Goal: Information Seeking & Learning: Compare options

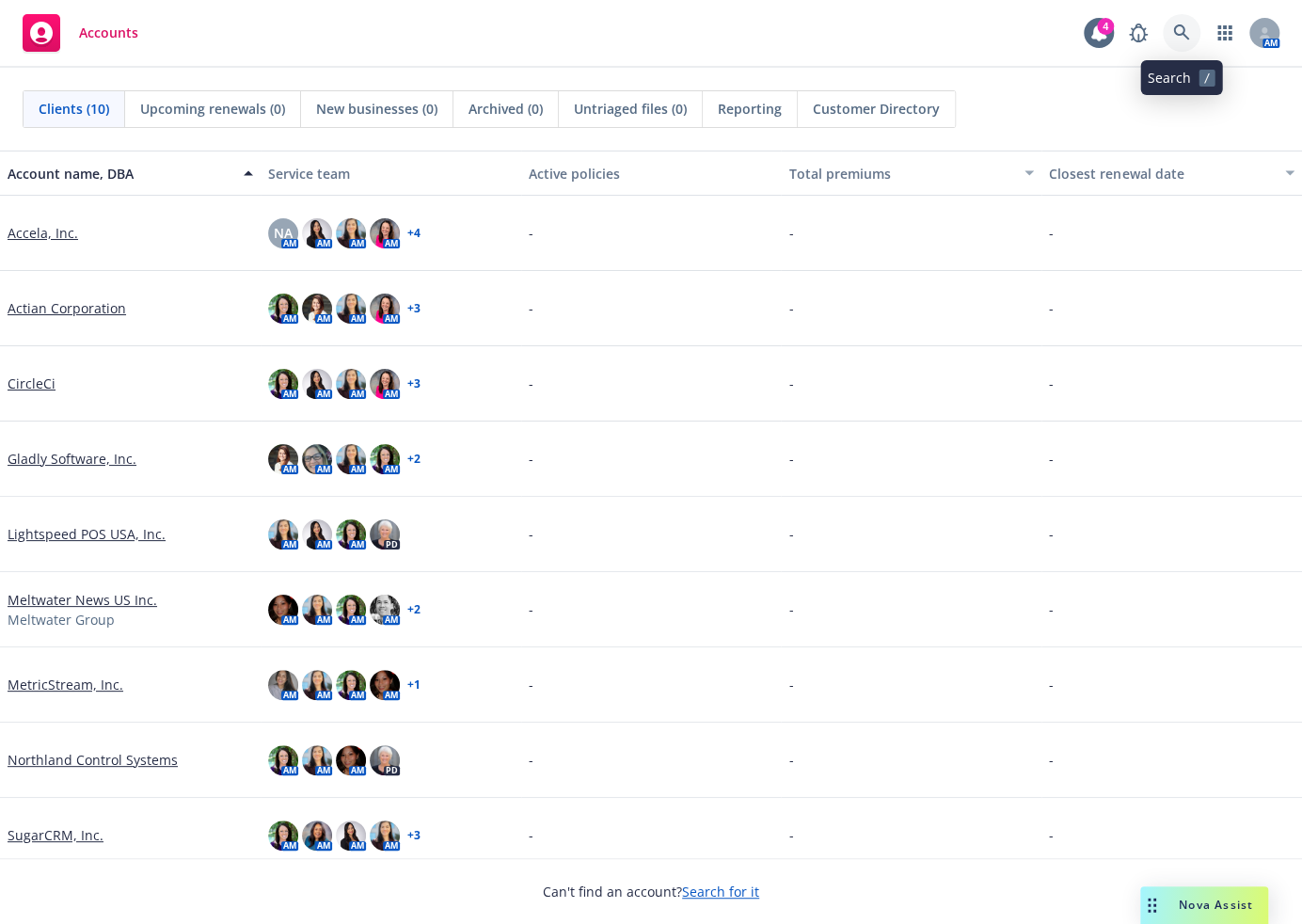
click at [1186, 32] on icon at bounding box center [1182, 33] width 17 height 17
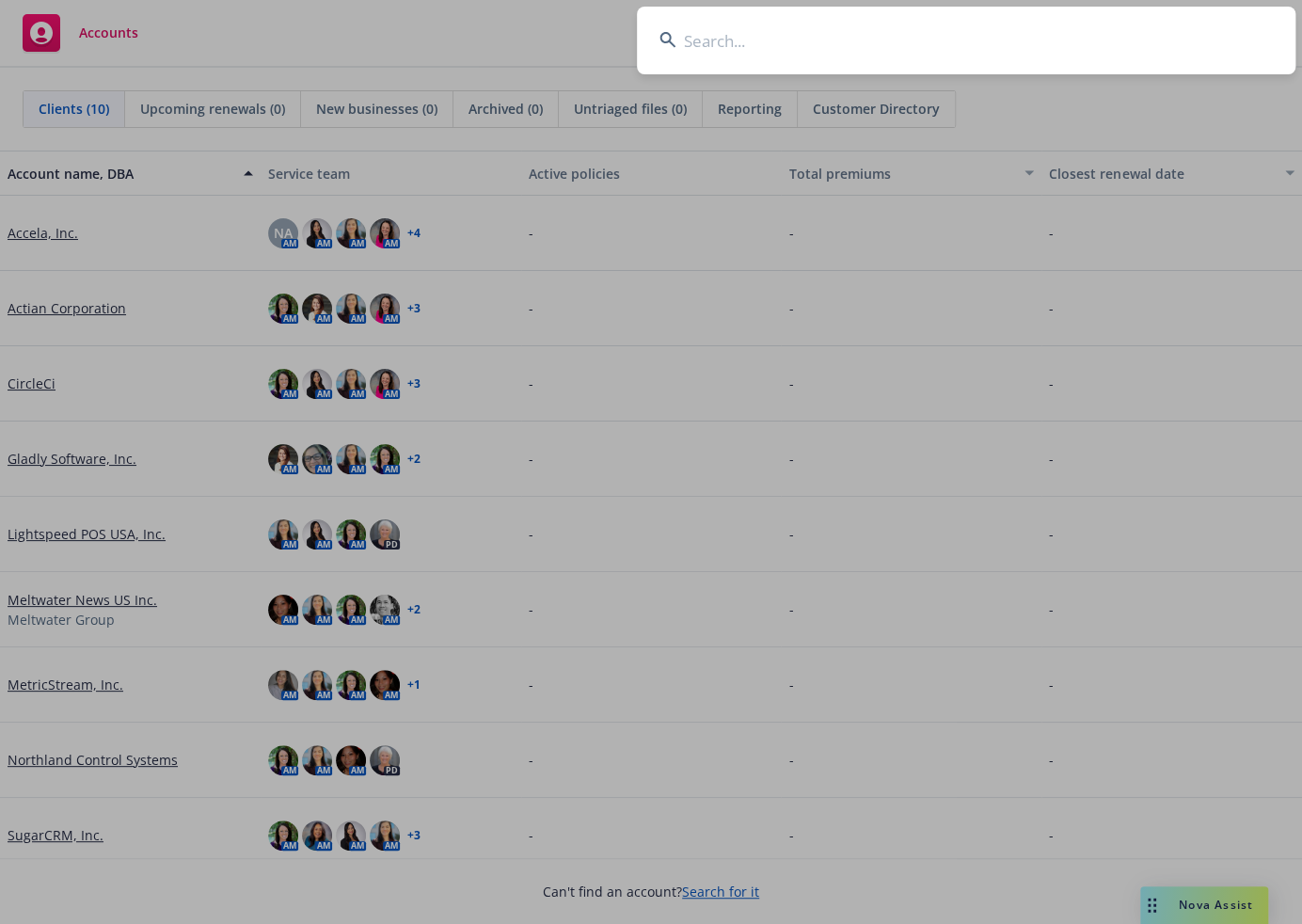
click at [945, 47] on input at bounding box center [967, 41] width 658 height 68
type input "lightspeed"
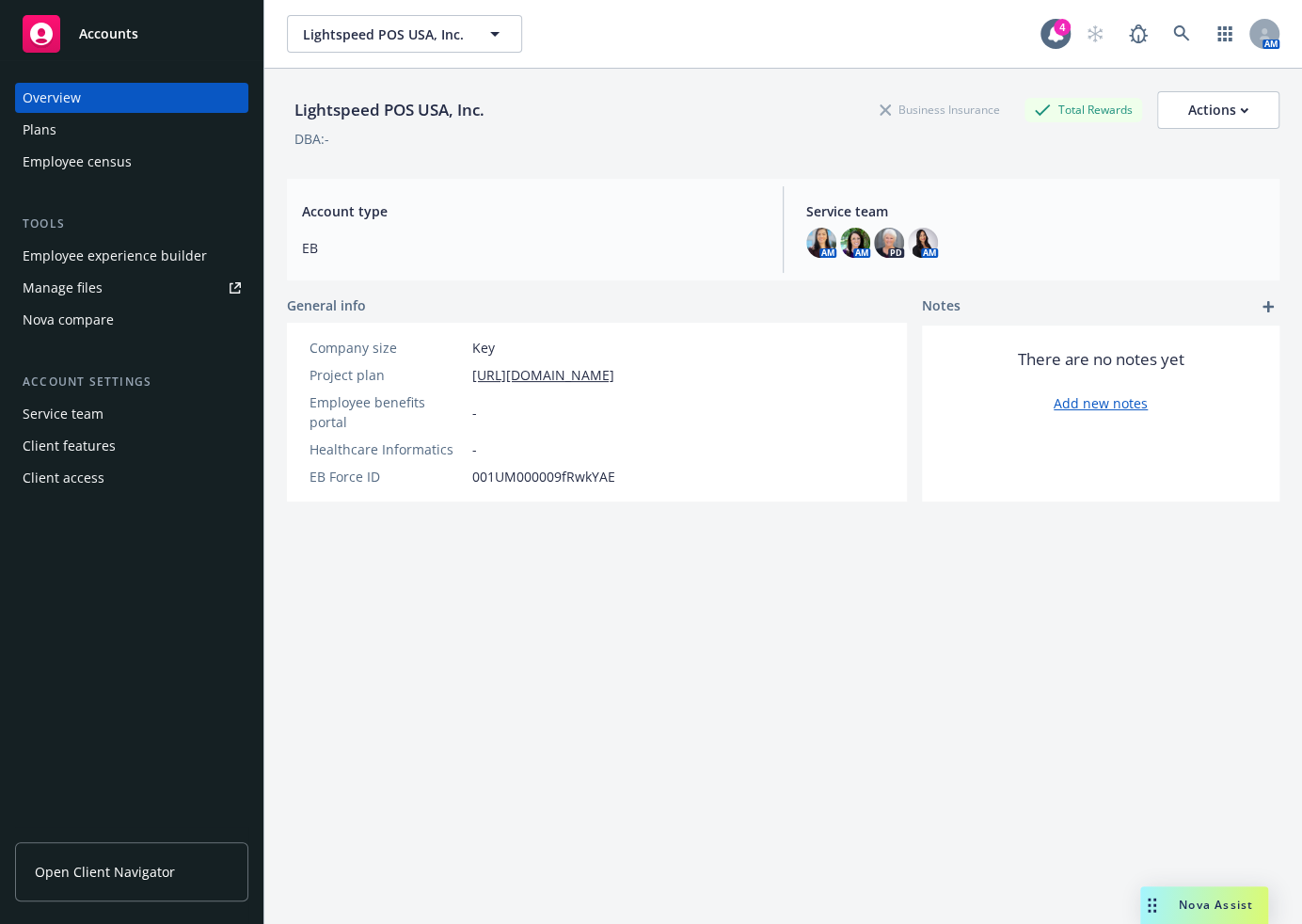
drag, startPoint x: 87, startPoint y: 310, endPoint x: 70, endPoint y: 268, distance: 45.3
click at [87, 310] on div "Nova compare" at bounding box center [69, 320] width 92 height 30
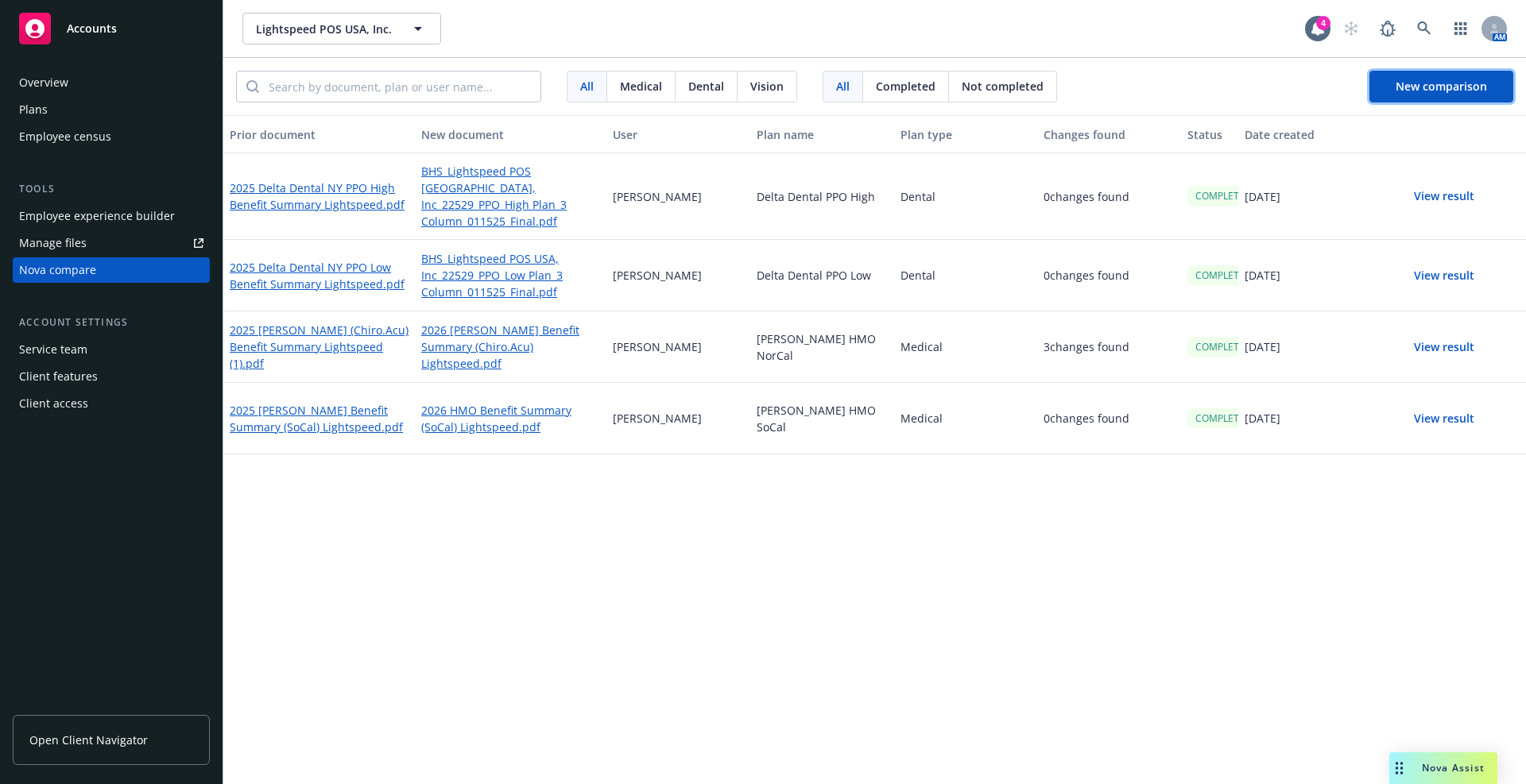
drag, startPoint x: 1389, startPoint y: 85, endPoint x: 1282, endPoint y: 36, distance: 117.7
click at [1099, 85] on button "New comparison" at bounding box center [1440, 86] width 144 height 32
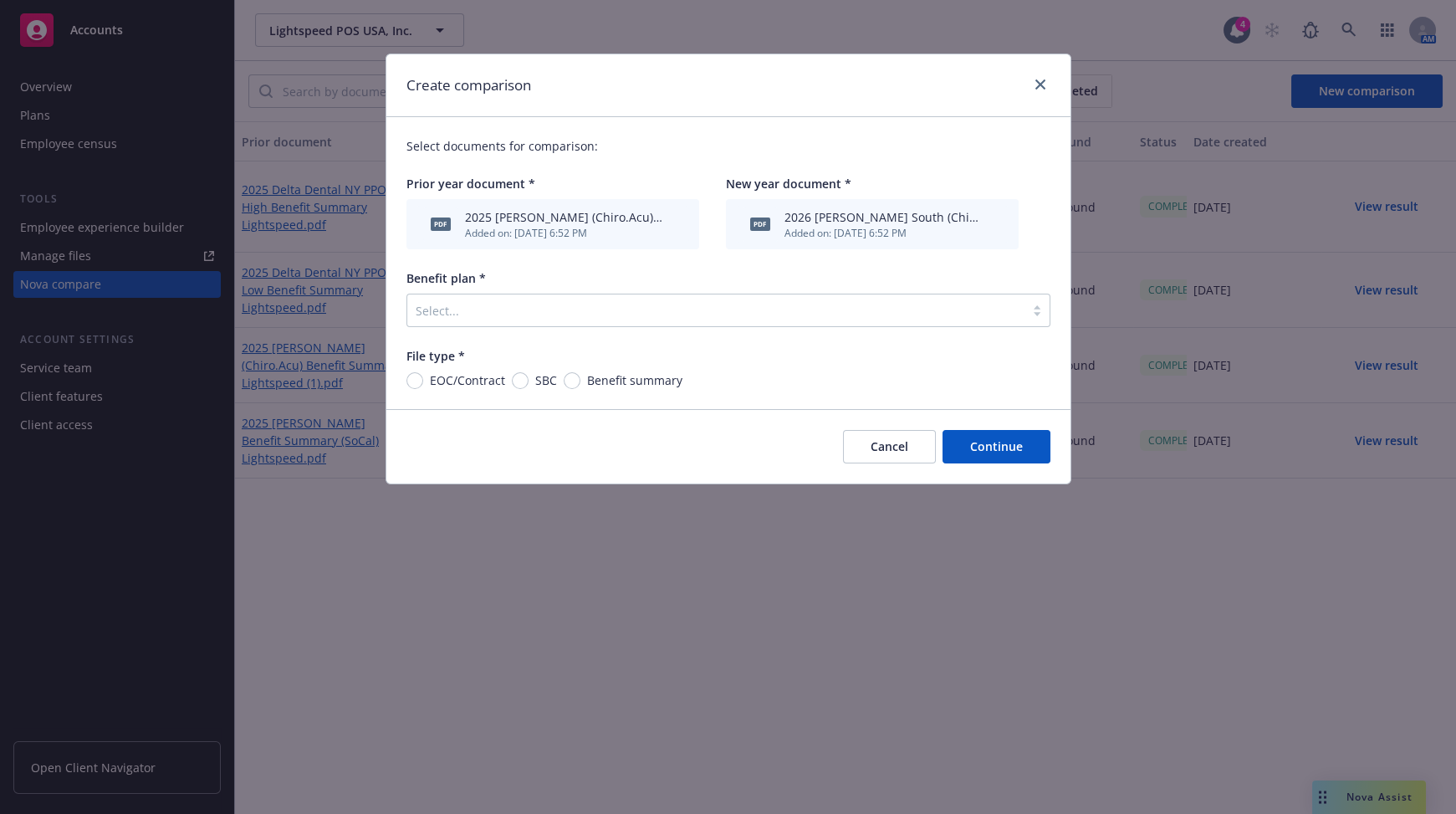
click at [582, 318] on div at bounding box center [715, 310] width 600 height 20
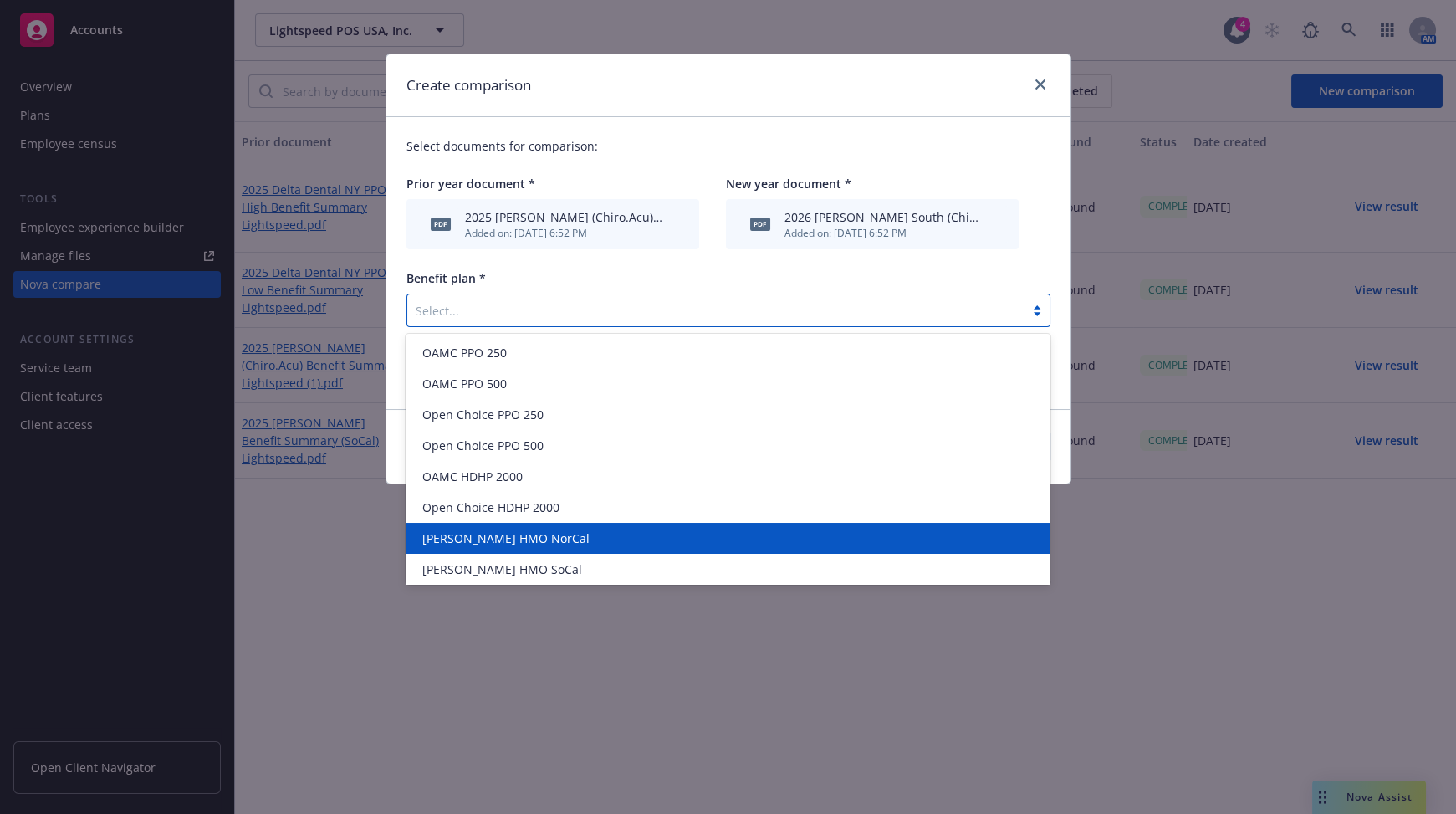
scroll to position [126, 0]
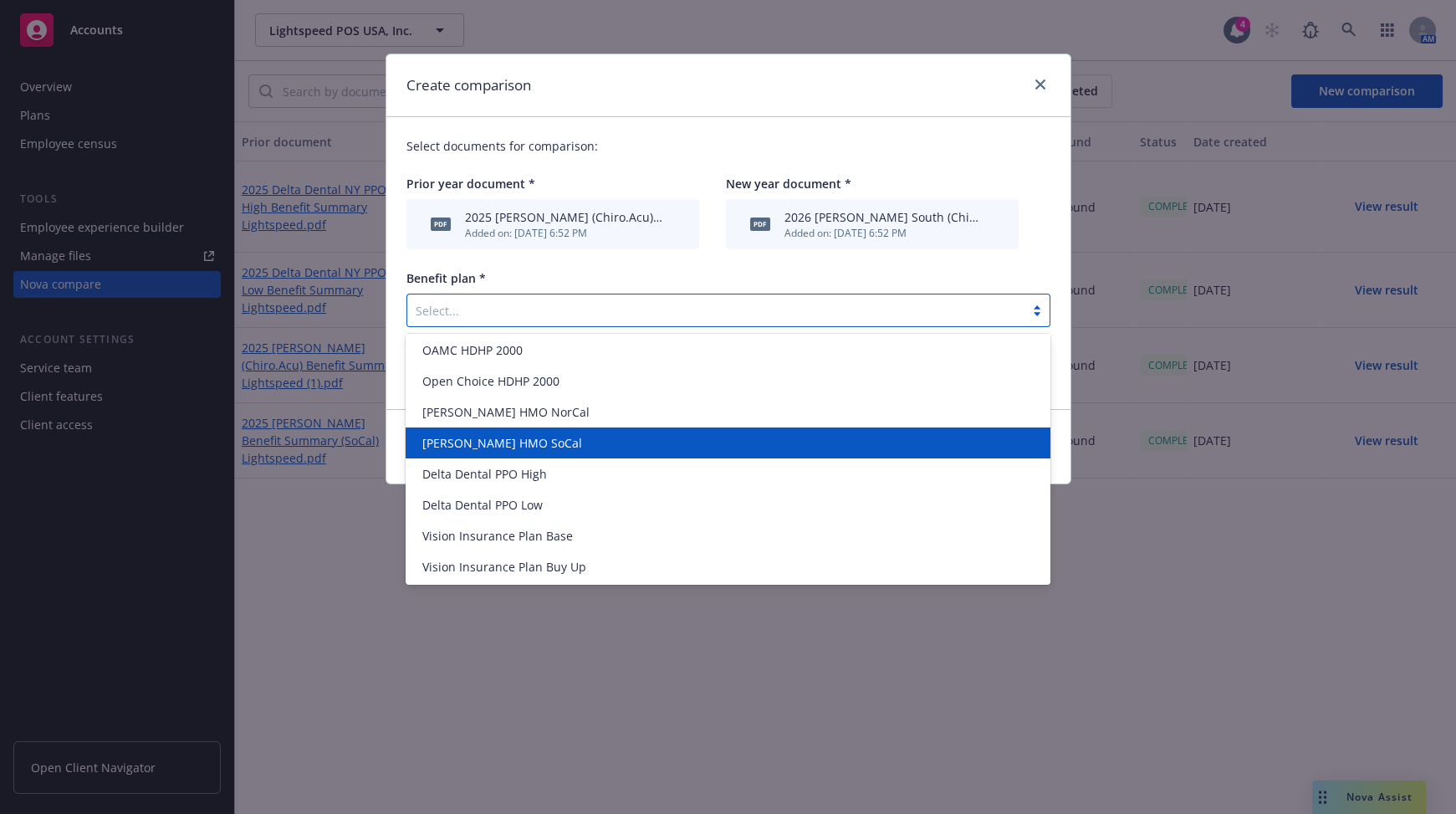
click at [490, 437] on span "[PERSON_NAME] HMO SoCal" at bounding box center [502, 443] width 160 height 18
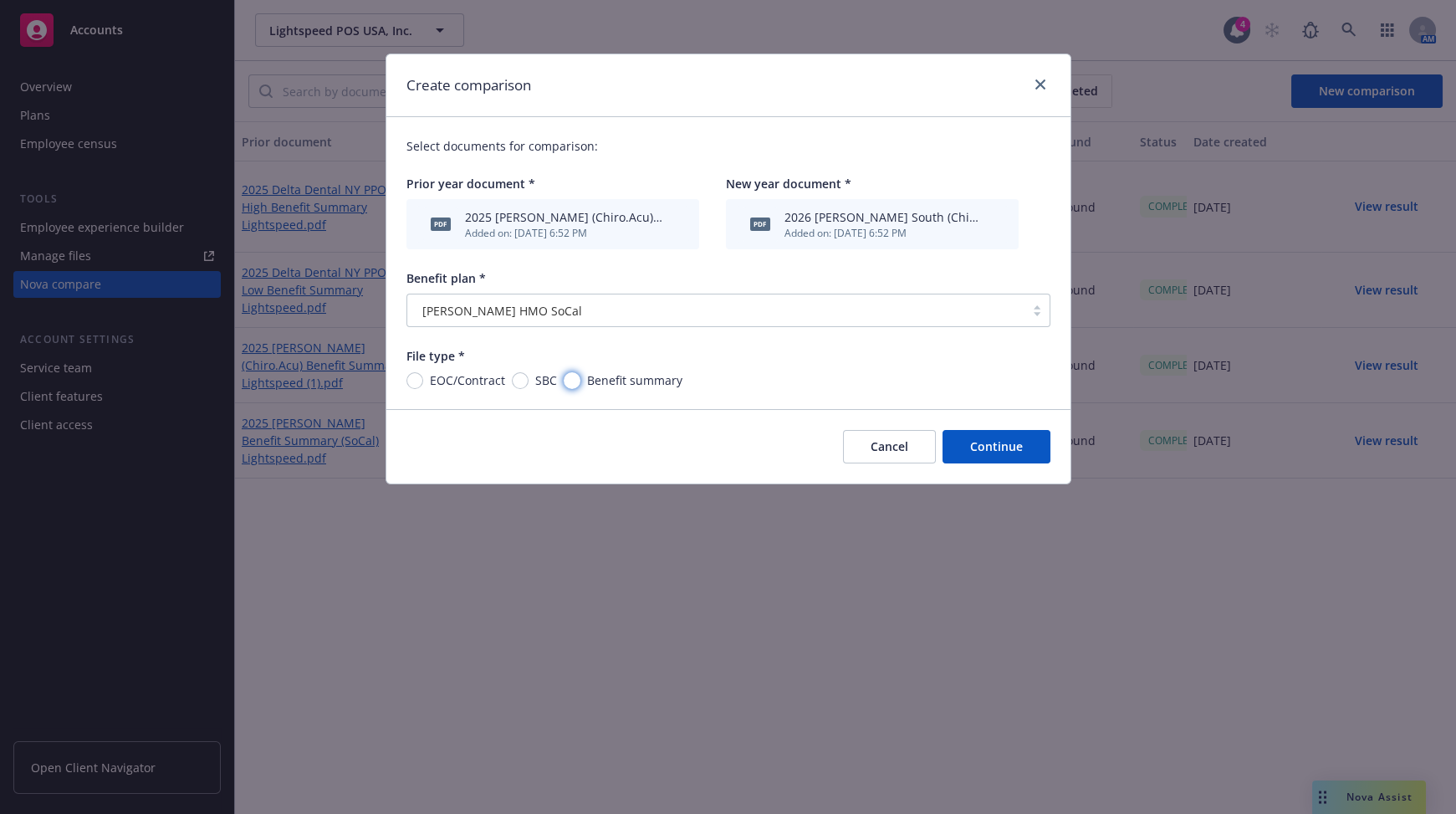
click at [571, 382] on input "Benefit summary" at bounding box center [572, 380] width 17 height 17
radio input "true"
click at [1018, 449] on button "Continue" at bounding box center [996, 446] width 108 height 34
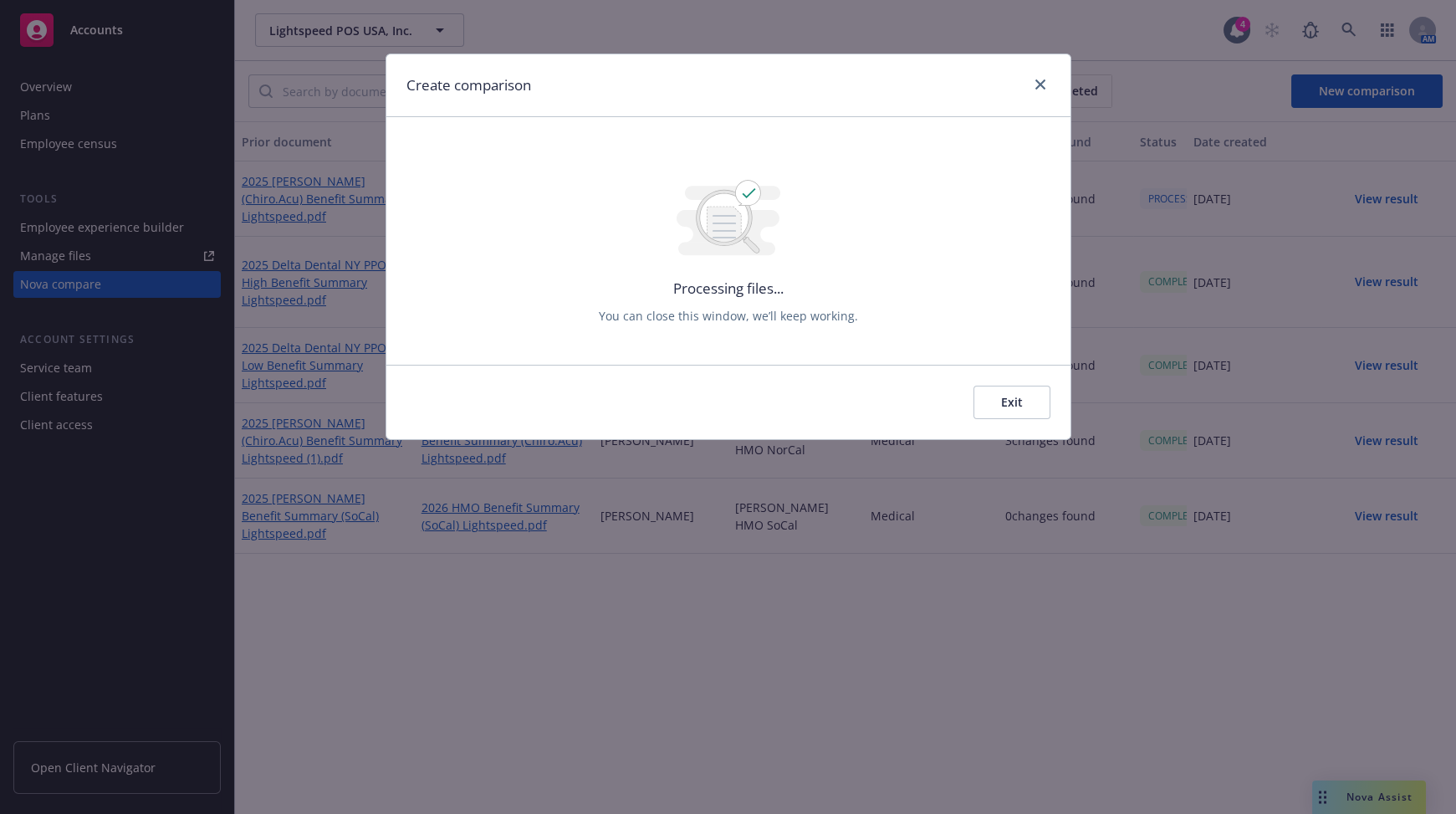
click at [1020, 407] on button "Exit" at bounding box center [1011, 402] width 77 height 34
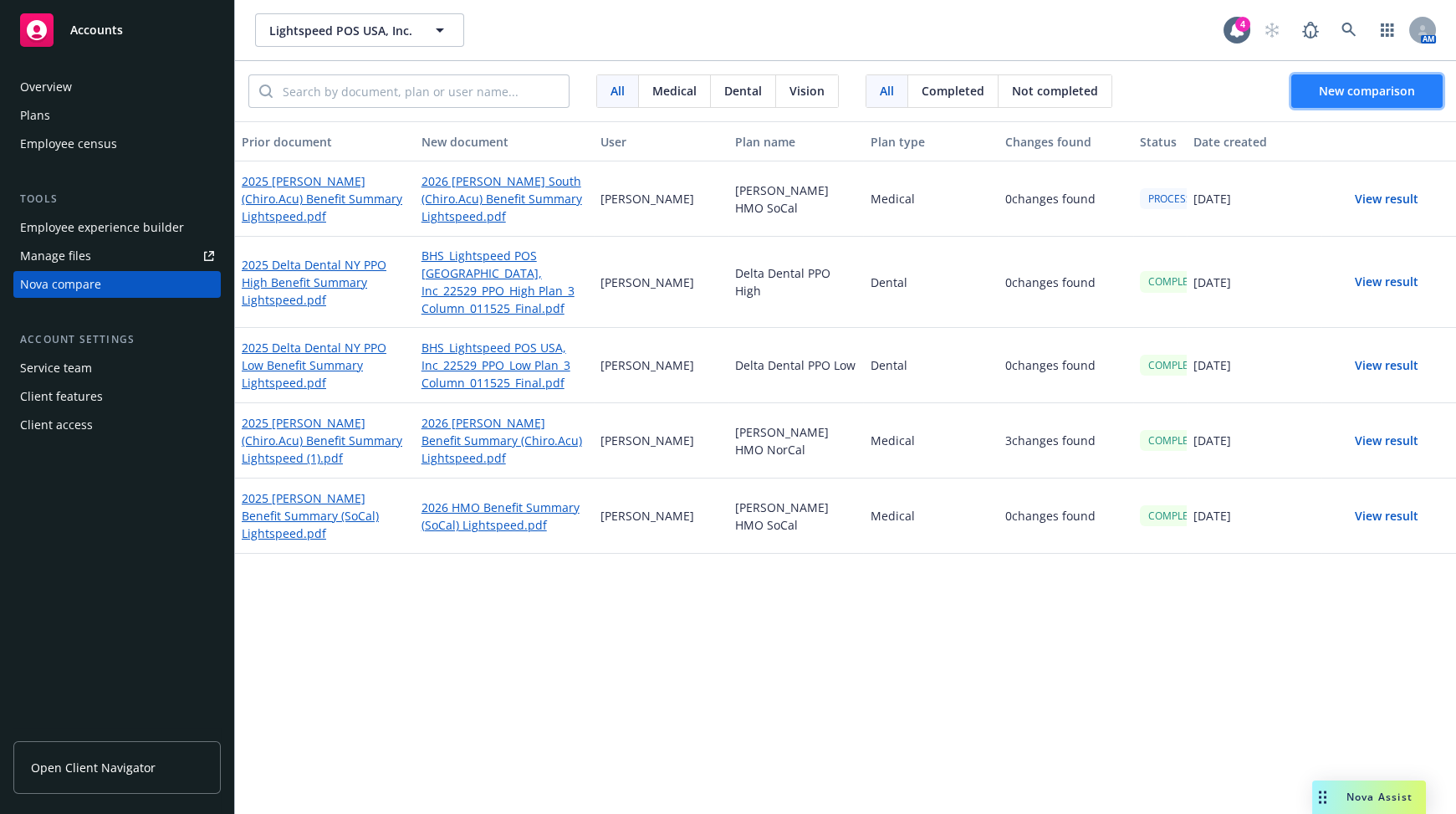
click at [1157, 91] on span "New comparison" at bounding box center [1367, 91] width 96 height 16
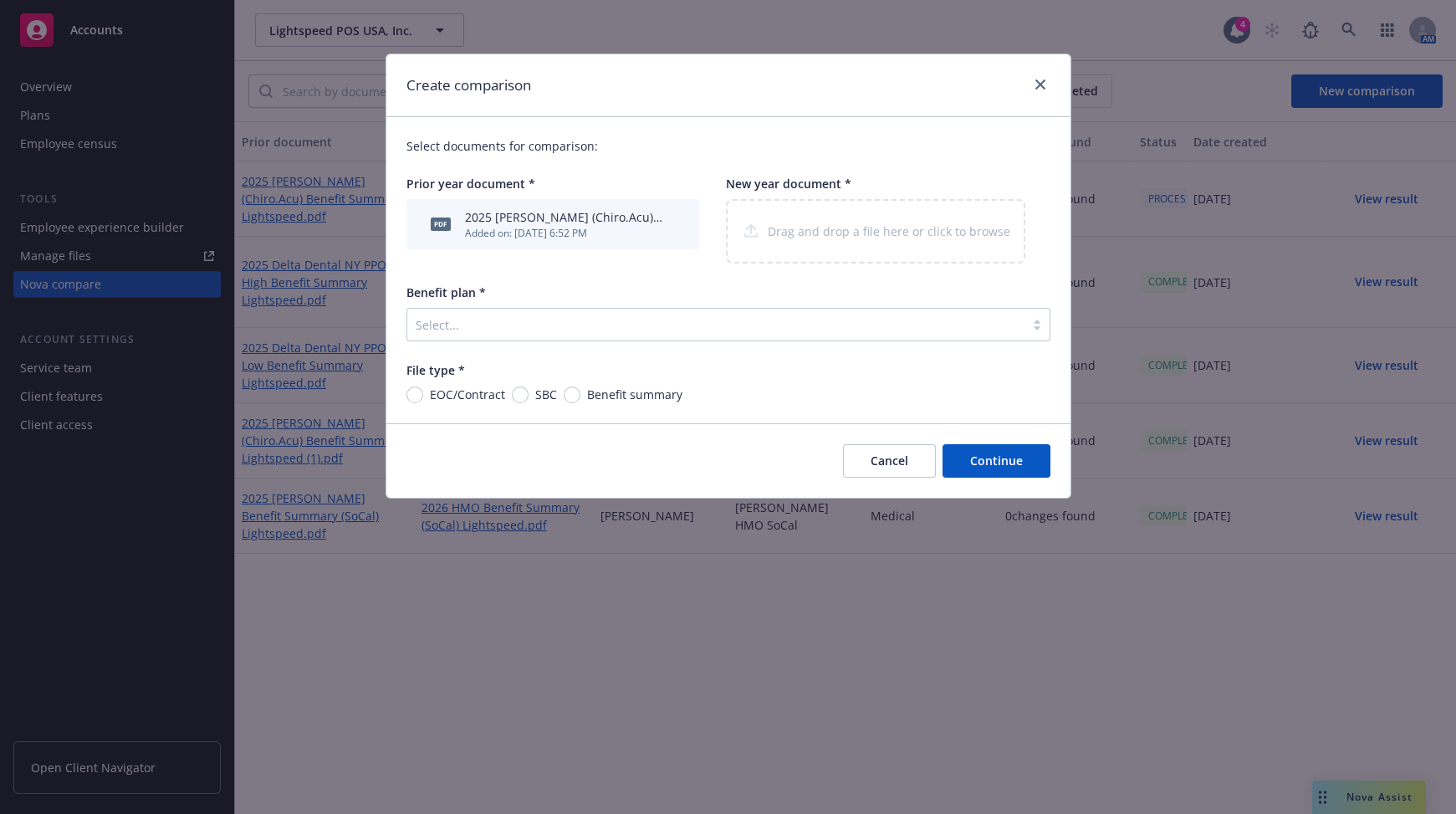
click at [583, 320] on div "Select..." at bounding box center [716, 324] width 617 height 27
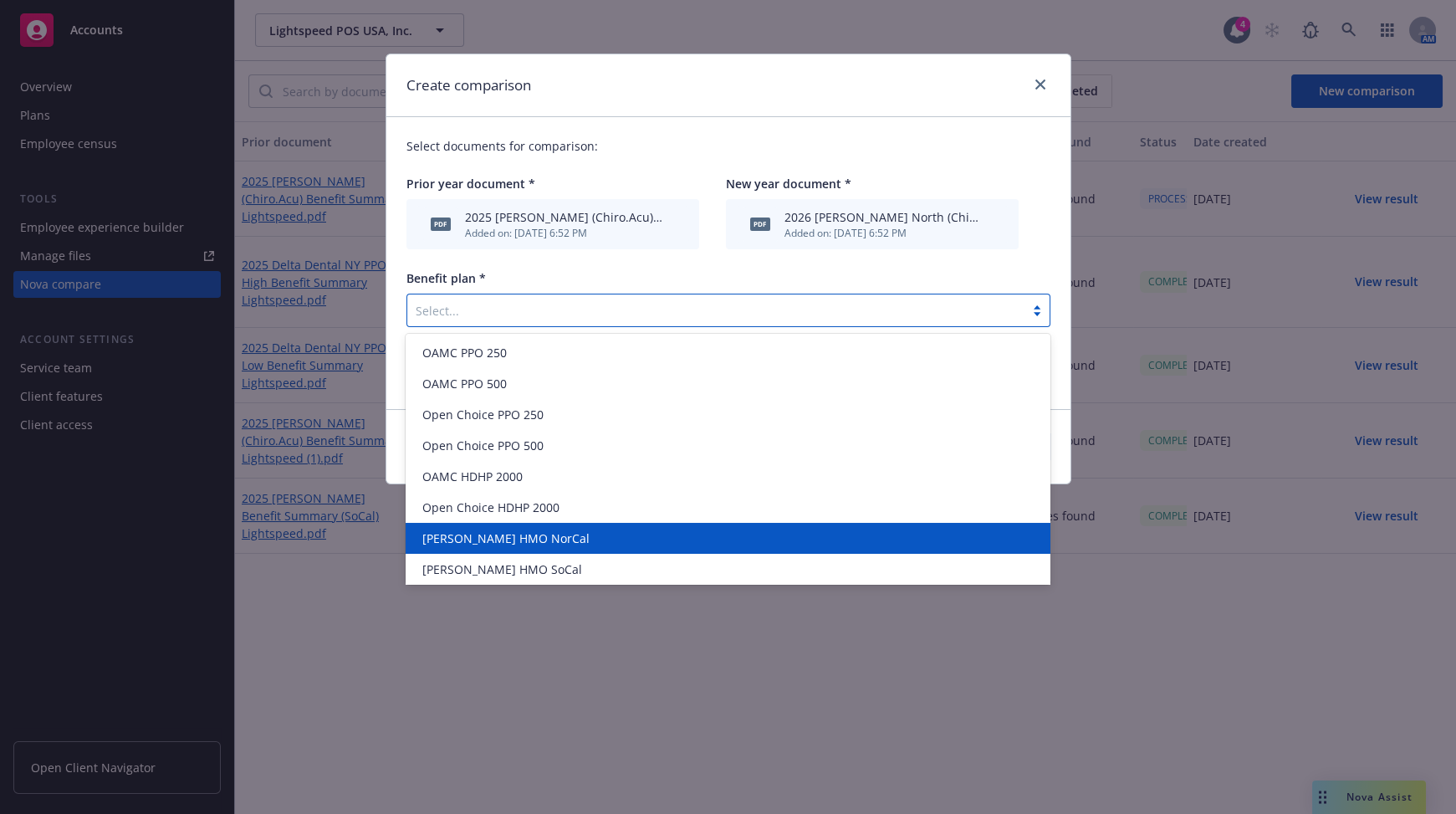
drag, startPoint x: 512, startPoint y: 565, endPoint x: 522, endPoint y: 547, distance: 20.6
click at [522, 547] on div "OAMC PPO 250 OAMC PPO 500 Open Choice PPO 250 Open Choice PPO 500 OAMC HDHP 200…" at bounding box center [728, 460] width 644 height 251
click at [515, 537] on span "[PERSON_NAME] HMO NorCal" at bounding box center [506, 538] width 167 height 18
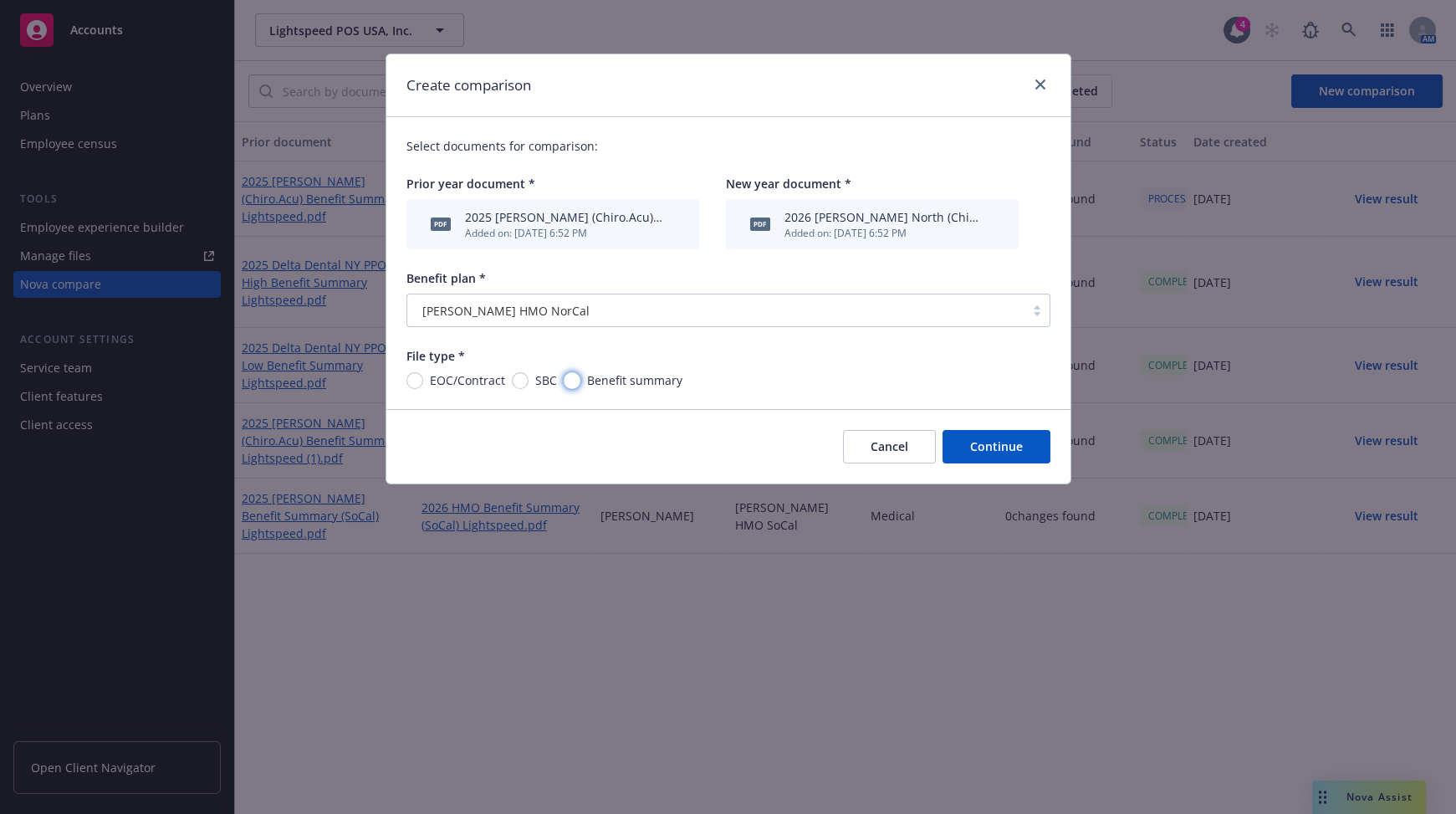
click at [574, 386] on input "Benefit summary" at bounding box center [572, 380] width 17 height 17
radio input "true"
click at [1007, 455] on button "Continue" at bounding box center [996, 446] width 108 height 34
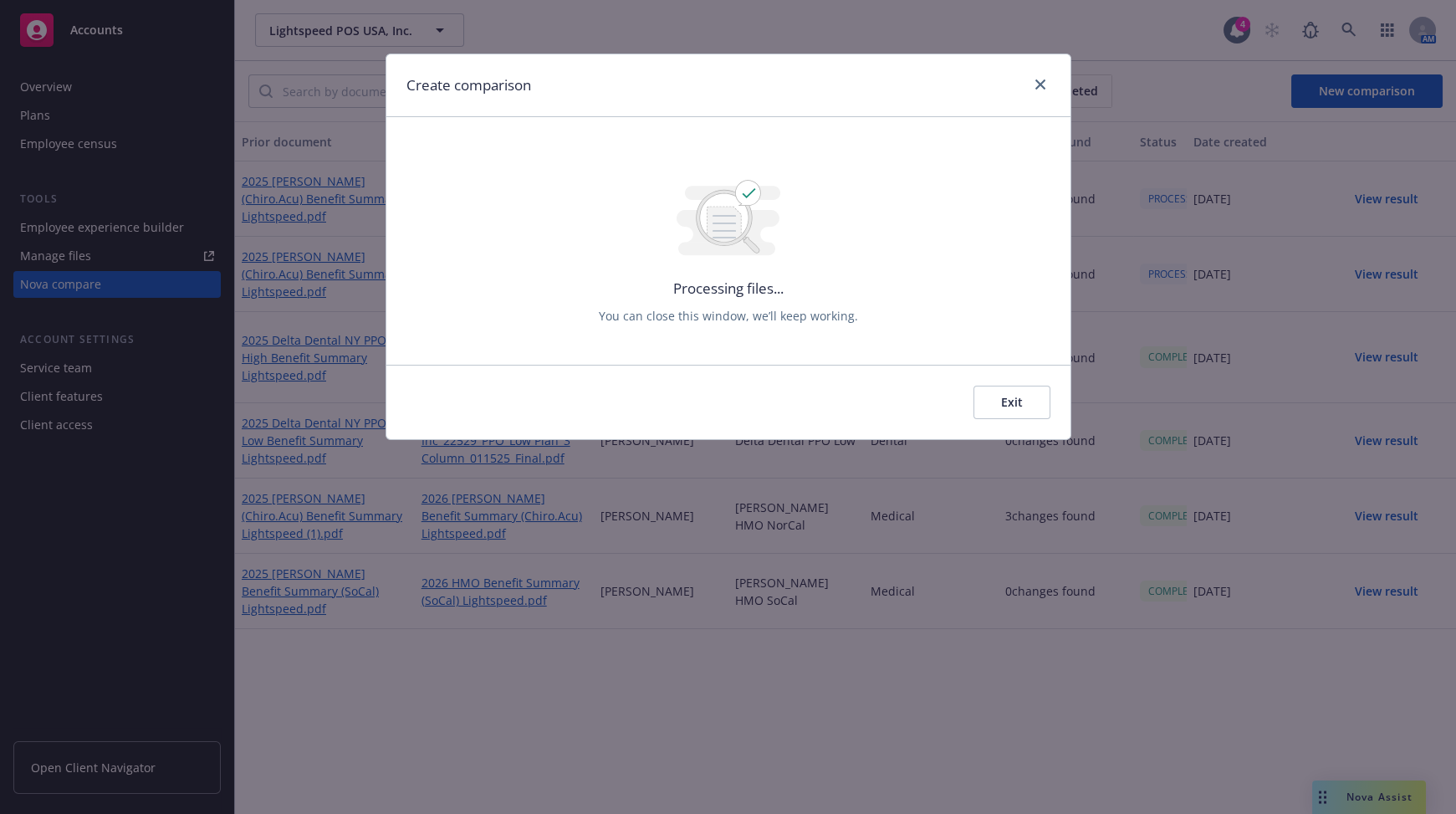
click at [1010, 400] on button "Exit" at bounding box center [1011, 402] width 77 height 34
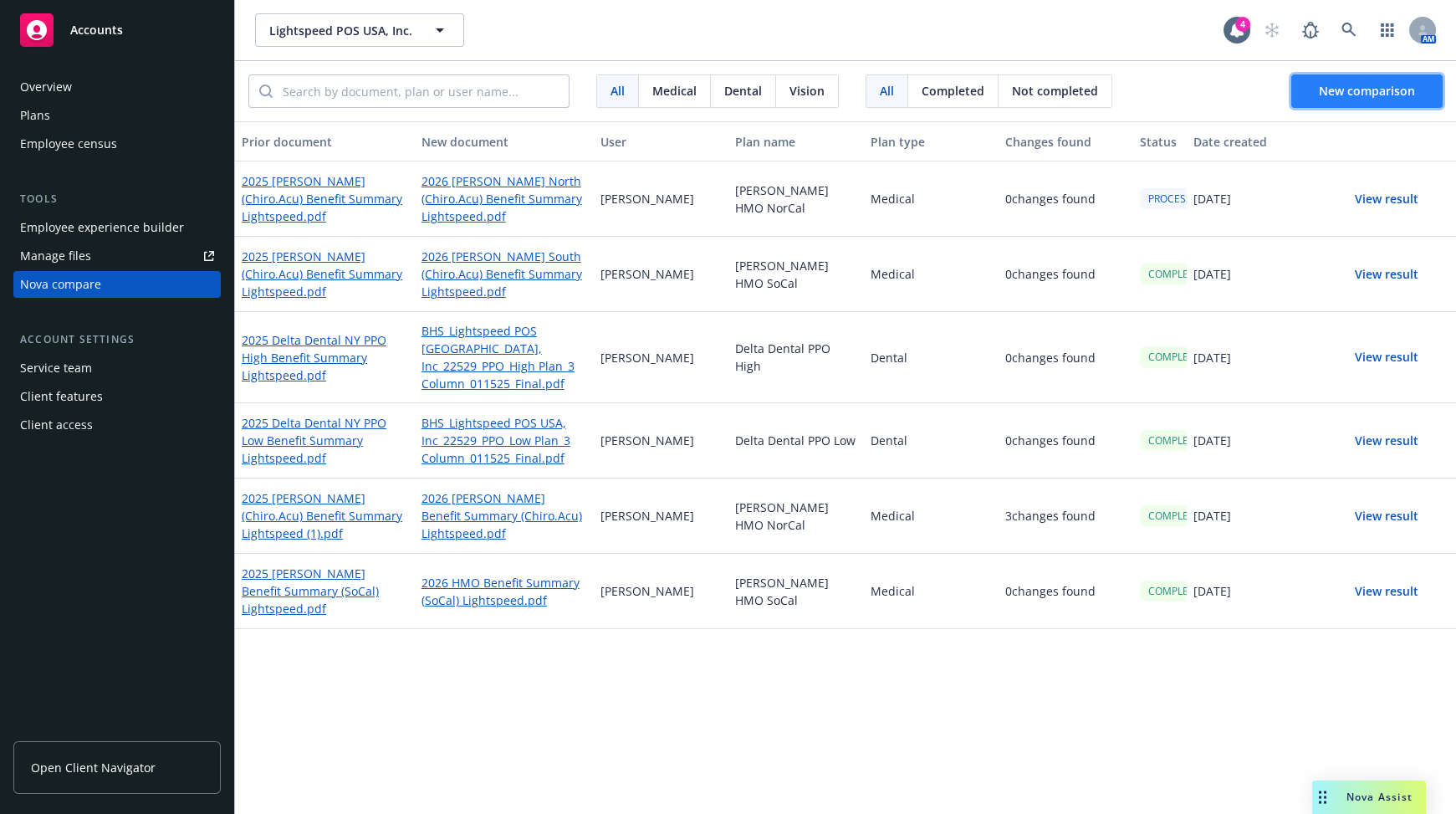
click at [1157, 93] on span "New comparison" at bounding box center [1367, 91] width 96 height 16
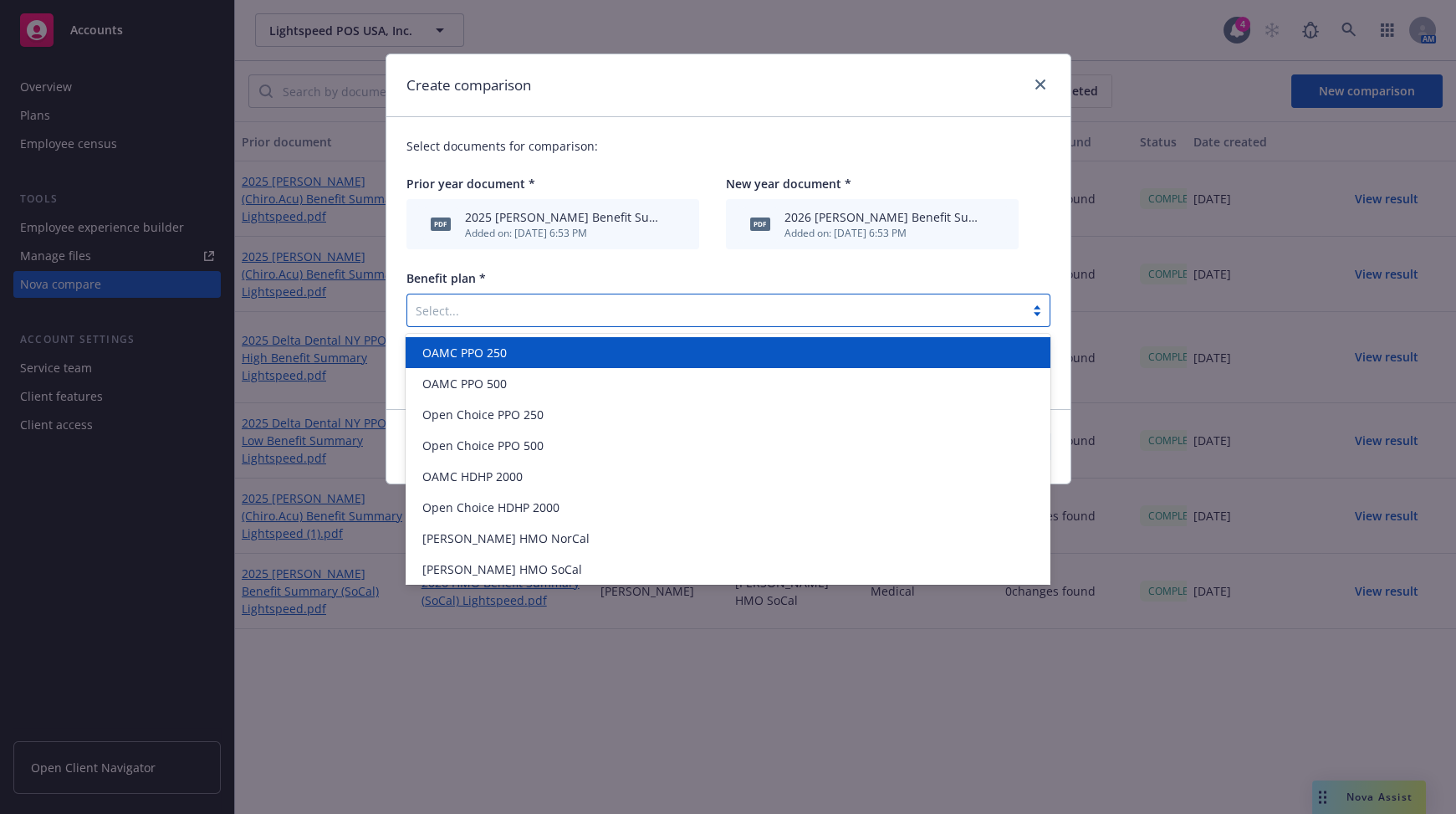
click at [587, 312] on div at bounding box center [715, 310] width 600 height 20
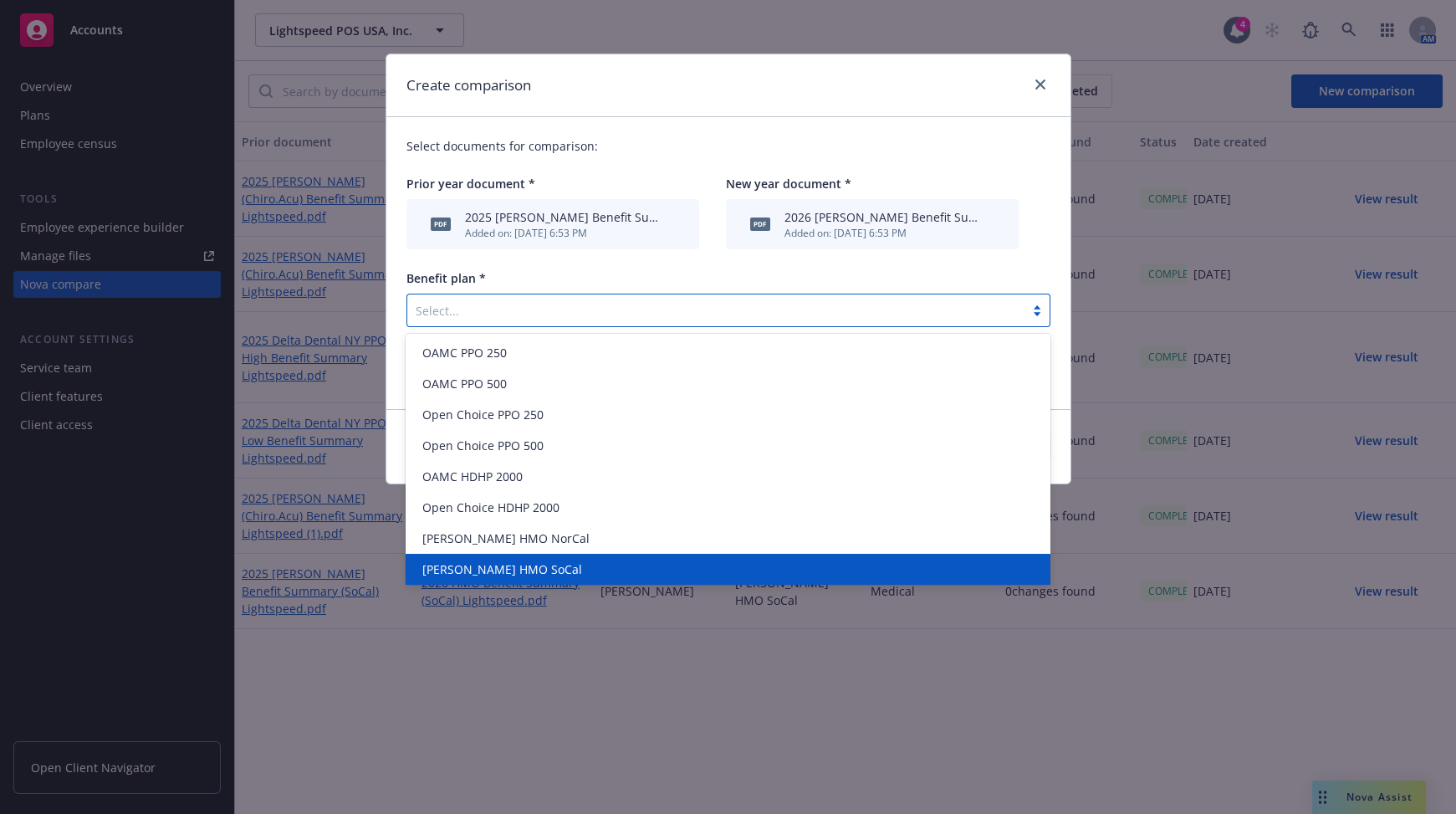
click at [496, 573] on span "[PERSON_NAME] HMO SoCal" at bounding box center [502, 569] width 160 height 18
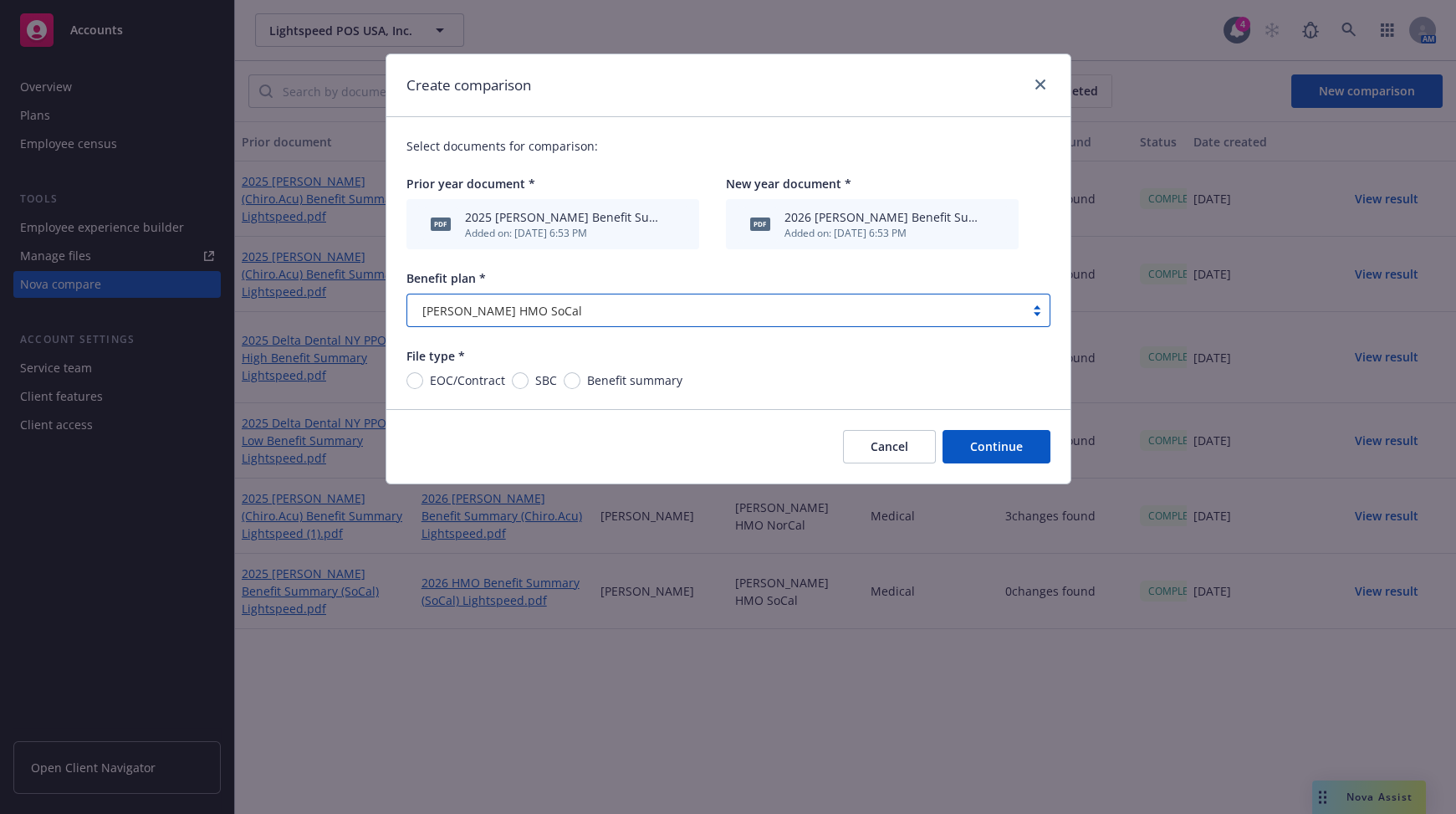
click at [581, 381] on span "Benefit summary" at bounding box center [631, 380] width 102 height 18
click at [579, 381] on input "Benefit summary" at bounding box center [572, 380] width 17 height 17
radio input "true"
click at [980, 445] on button "Continue" at bounding box center [996, 446] width 108 height 34
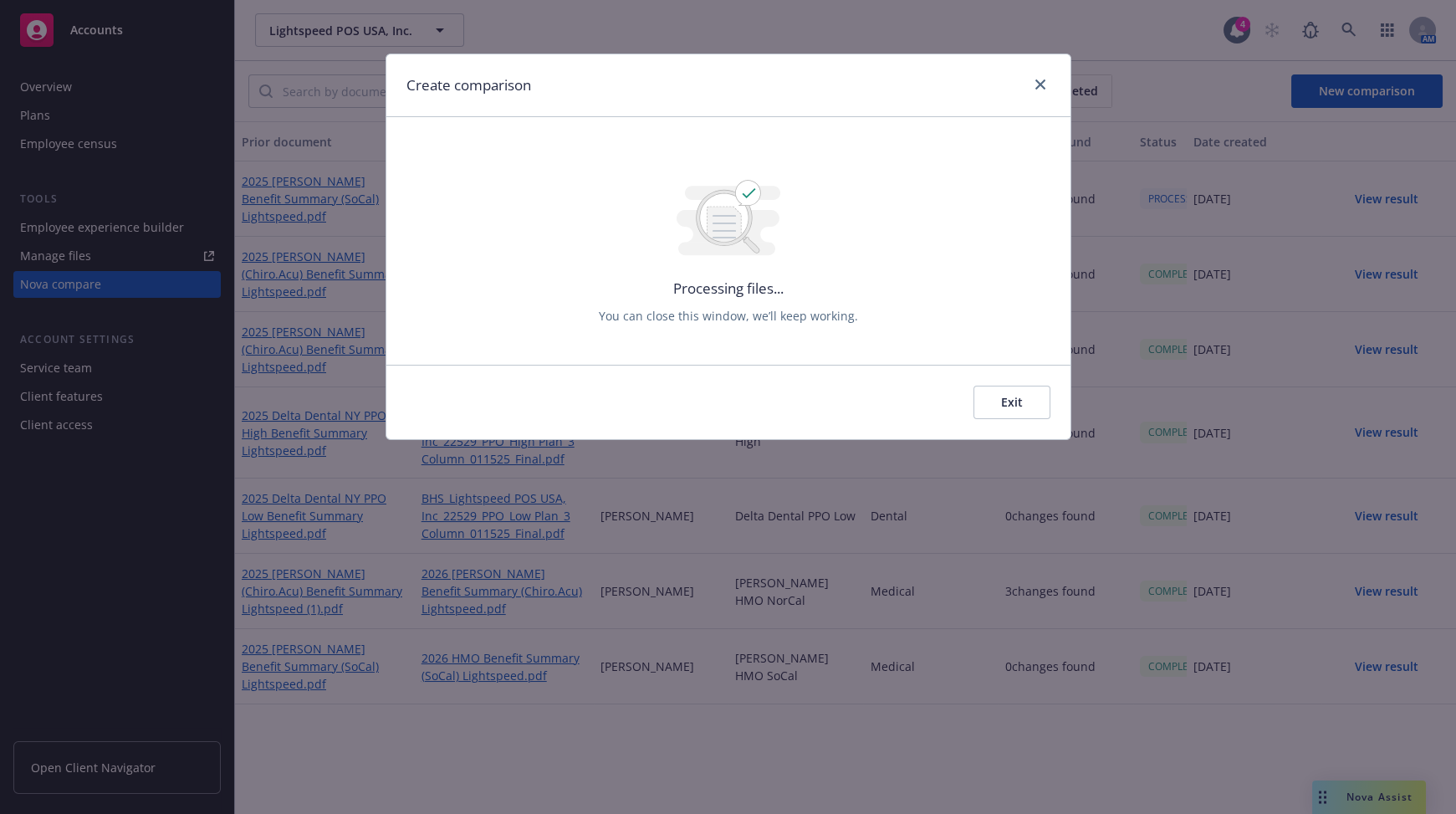
click at [1009, 395] on button "Exit" at bounding box center [1011, 402] width 77 height 34
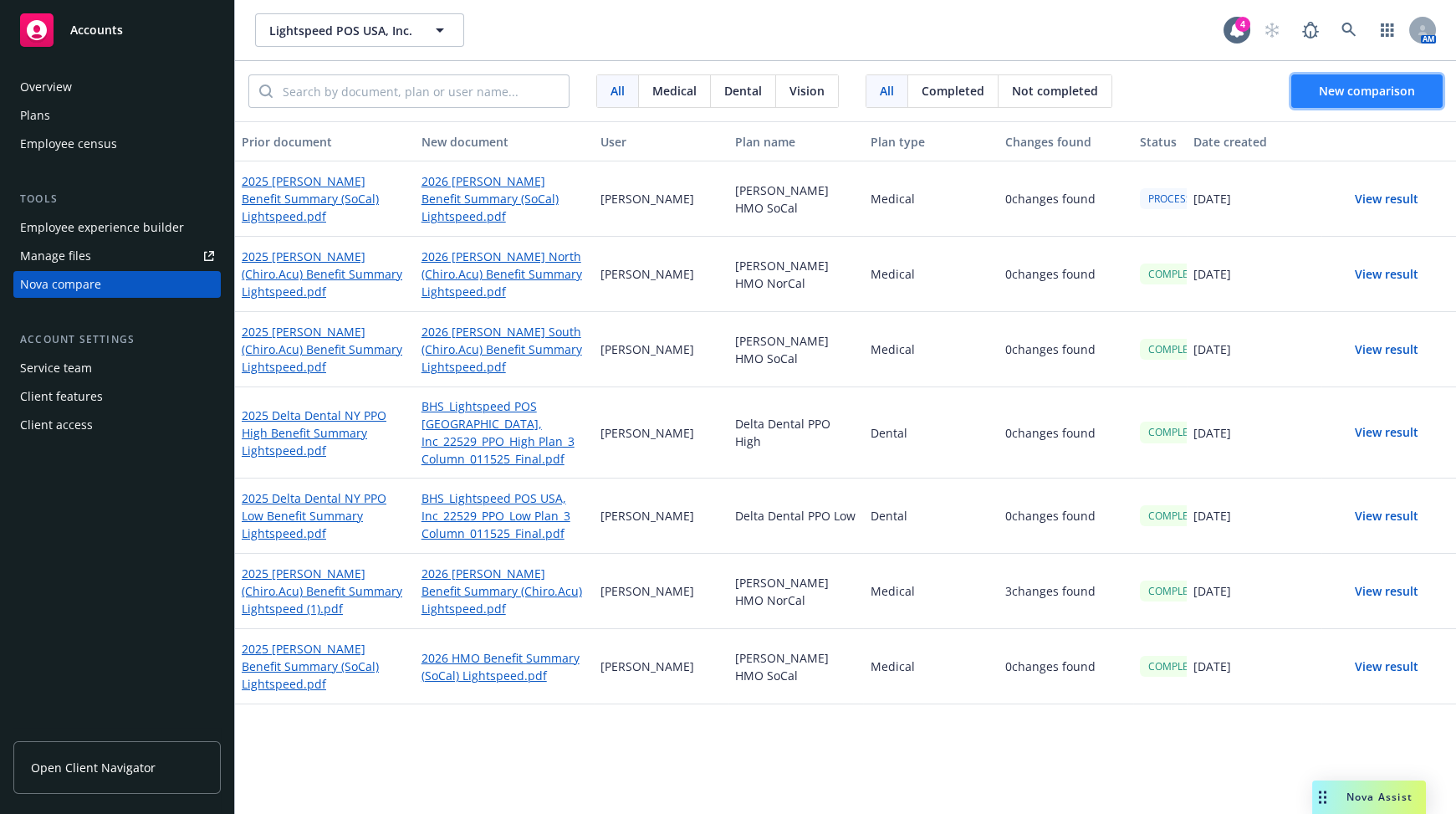
click at [1157, 84] on span "New comparison" at bounding box center [1367, 91] width 96 height 16
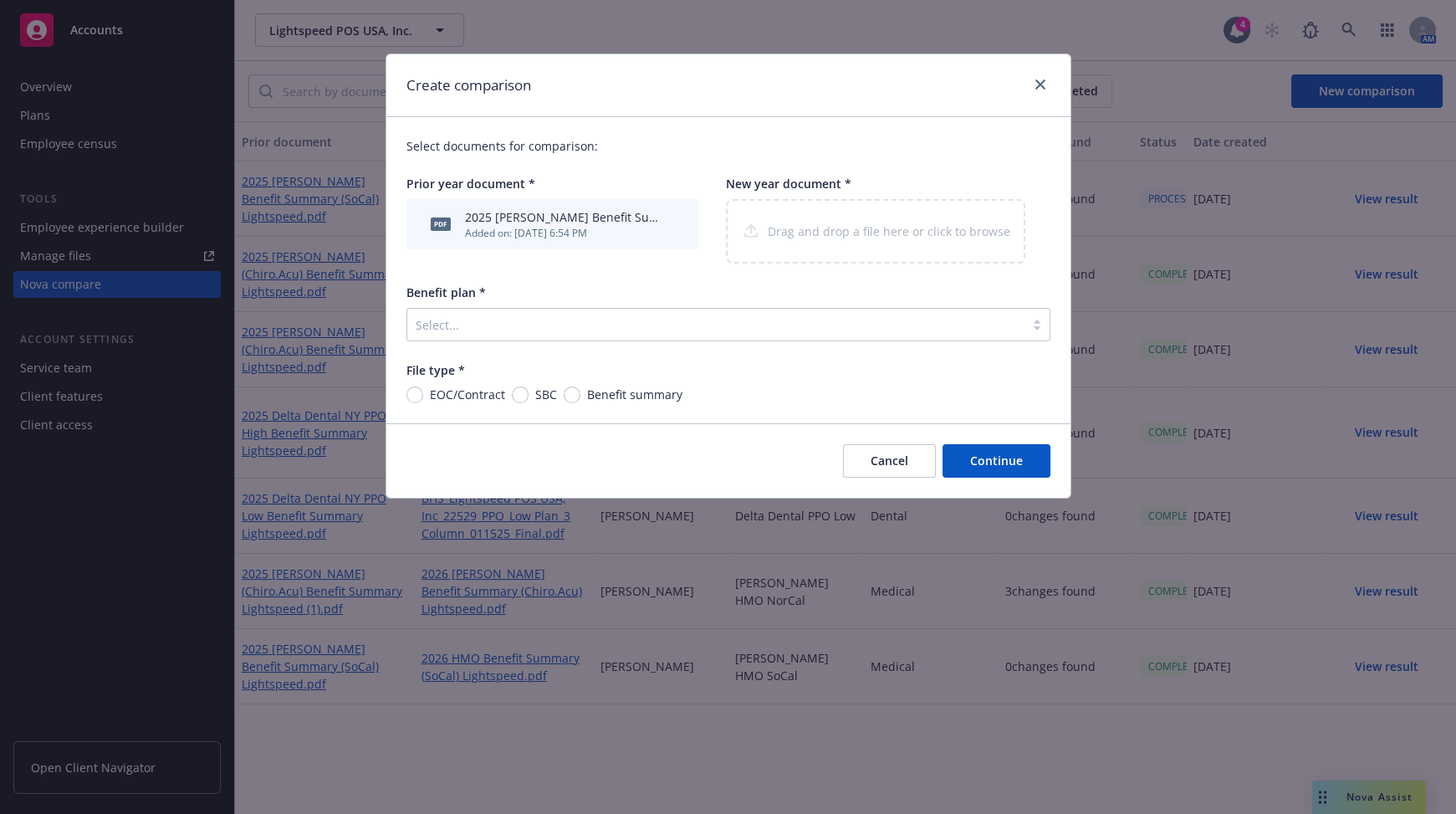
click at [643, 326] on div "Select..." at bounding box center [728, 324] width 644 height 34
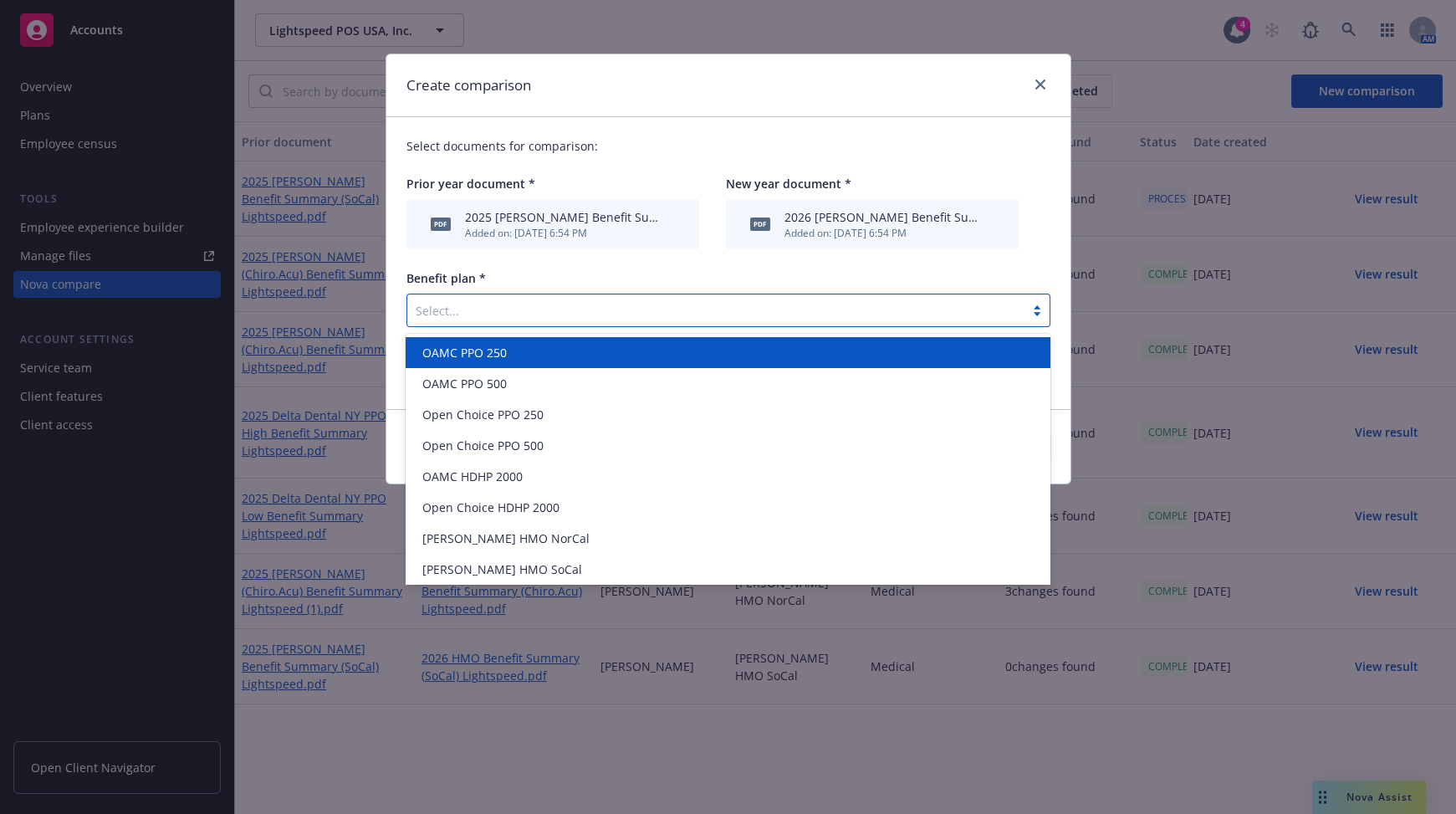
click at [489, 316] on div at bounding box center [715, 310] width 600 height 20
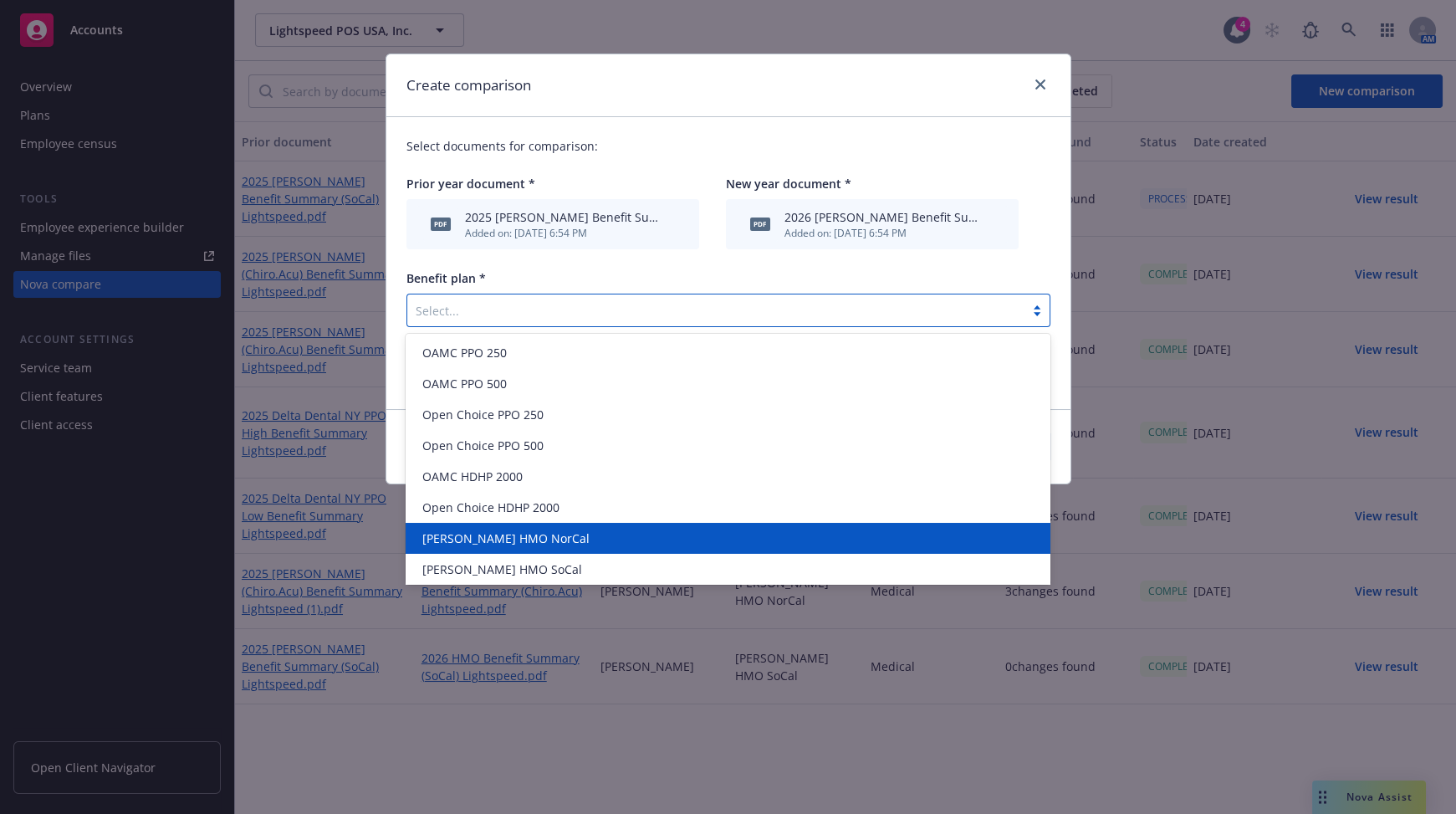
click at [539, 545] on div "[PERSON_NAME] HMO NorCal" at bounding box center [728, 538] width 624 height 18
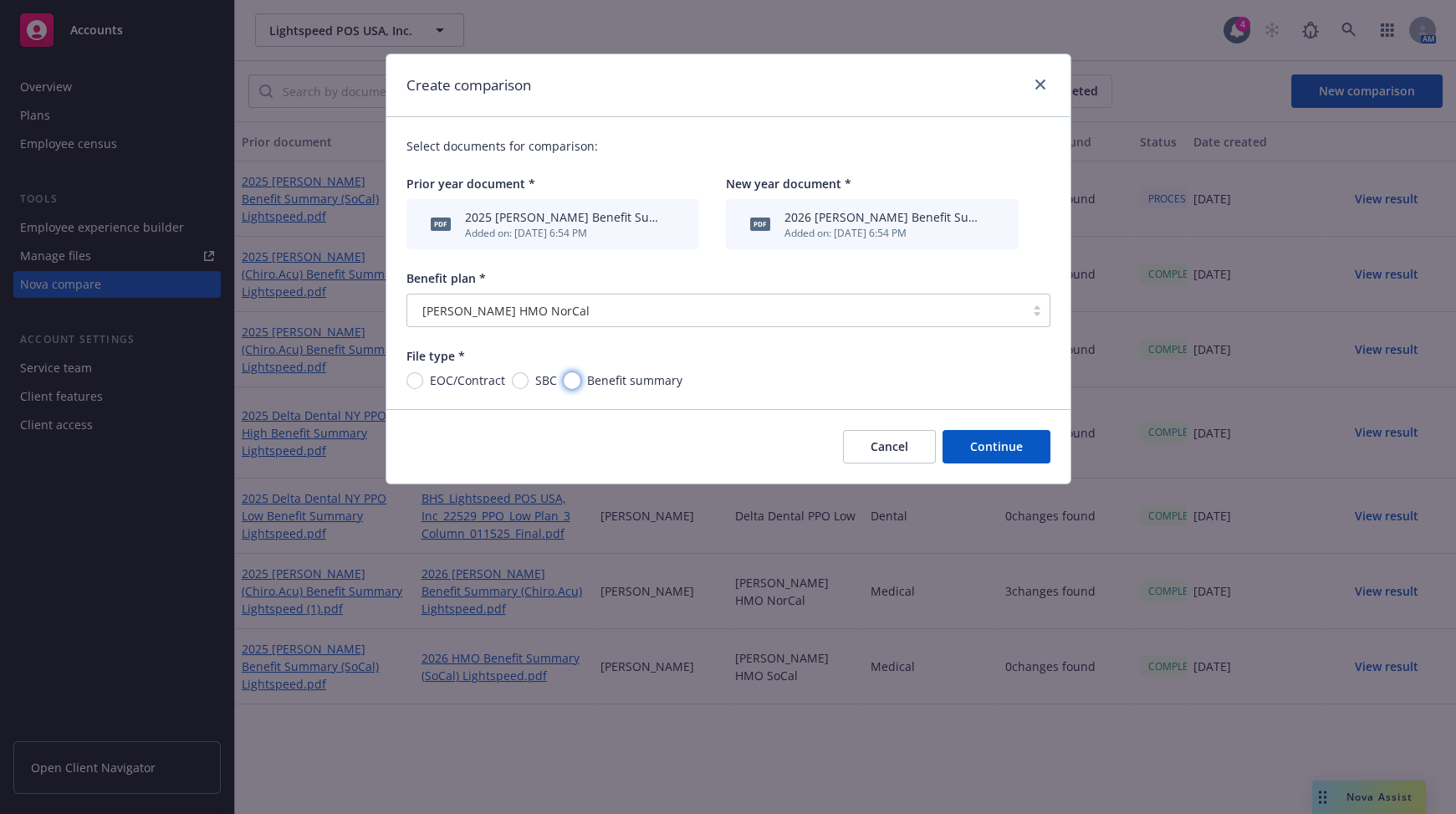
click at [576, 381] on input "Benefit summary" at bounding box center [572, 380] width 17 height 17
radio input "true"
click at [983, 441] on button "Continue" at bounding box center [996, 446] width 108 height 34
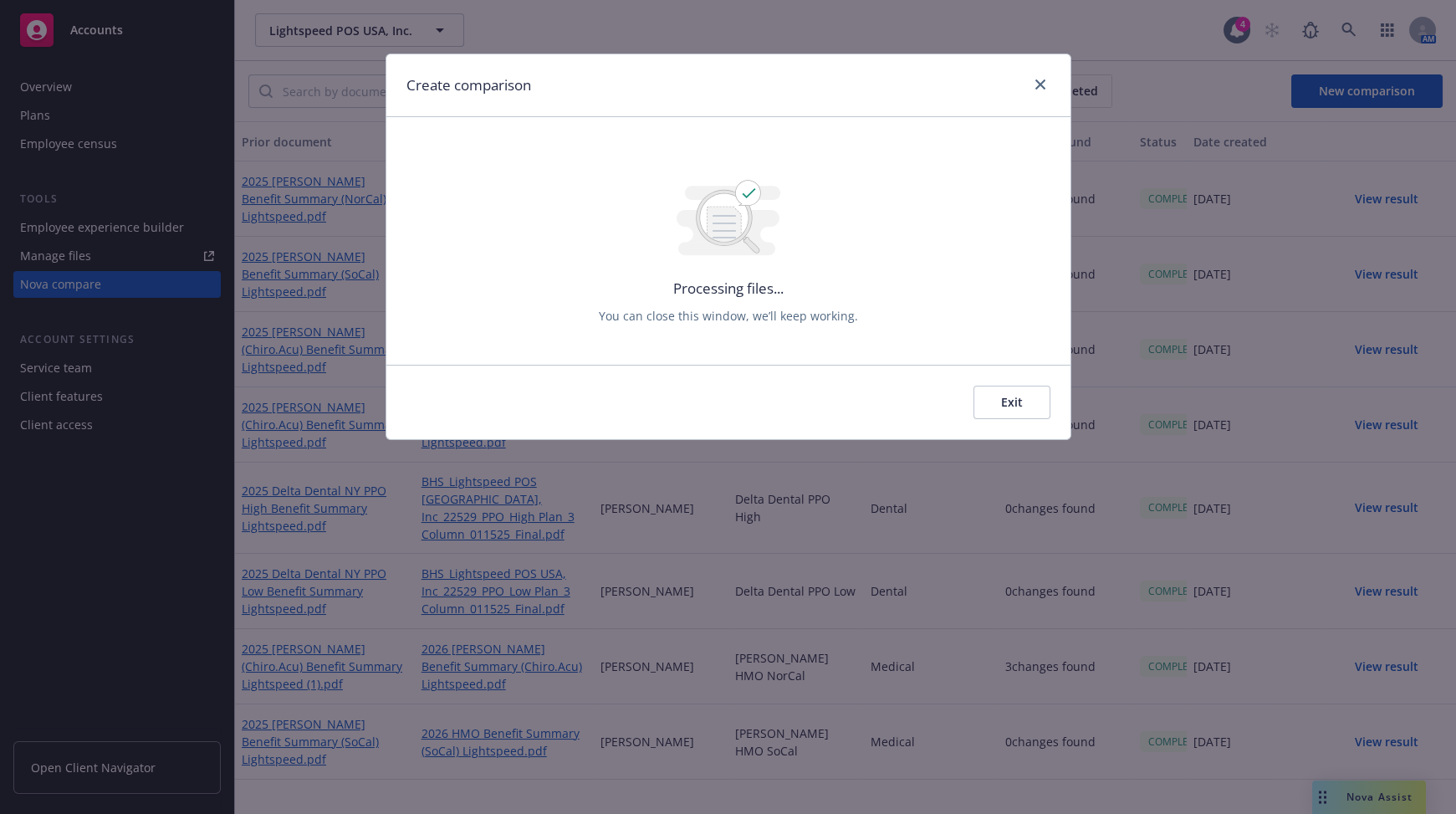
drag, startPoint x: 995, startPoint y: 398, endPoint x: 1062, endPoint y: 332, distance: 94.0
click at [995, 398] on button "Exit" at bounding box center [1011, 402] width 77 height 34
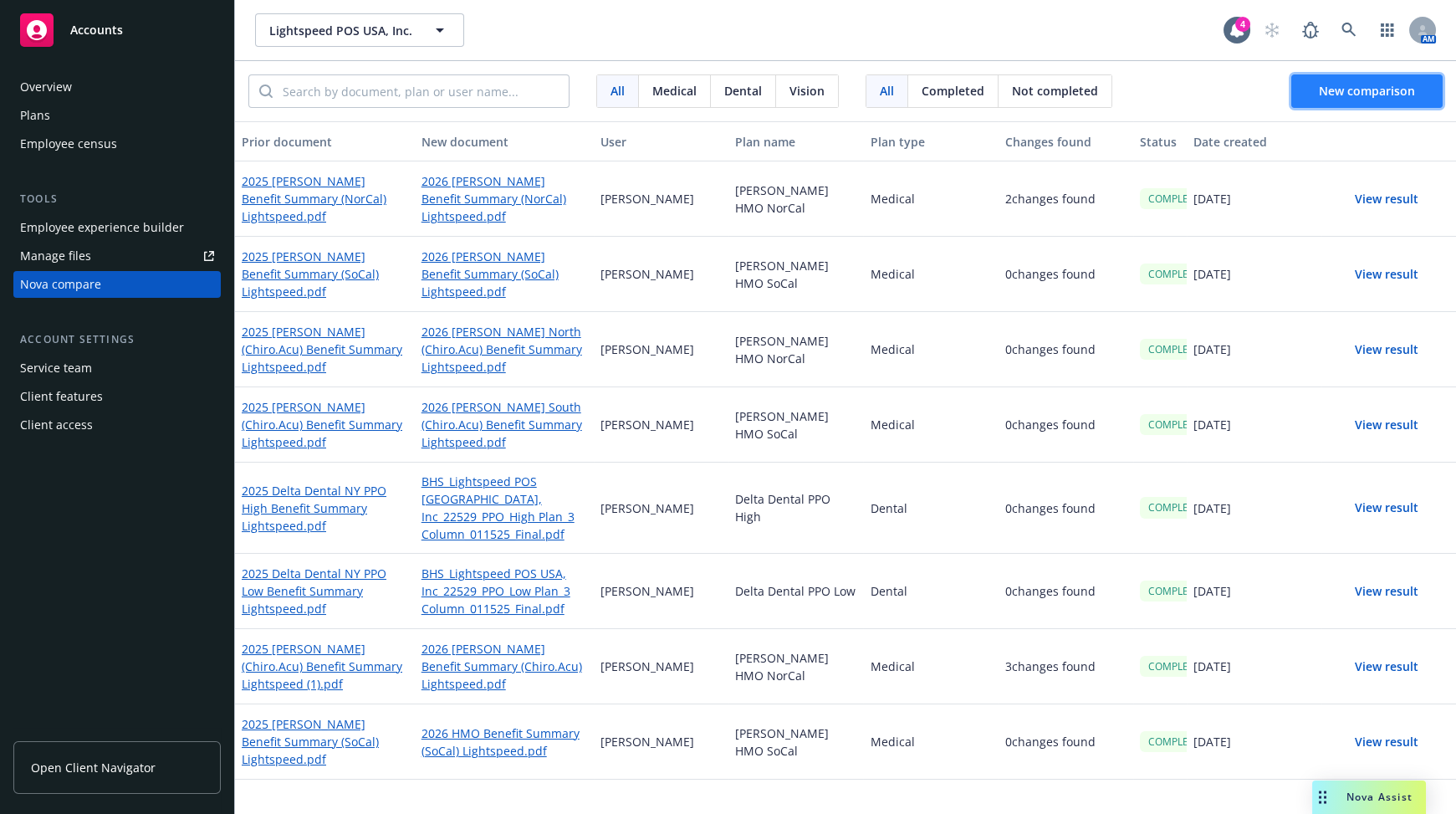
click at [1157, 83] on span "New comparison" at bounding box center [1367, 91] width 96 height 16
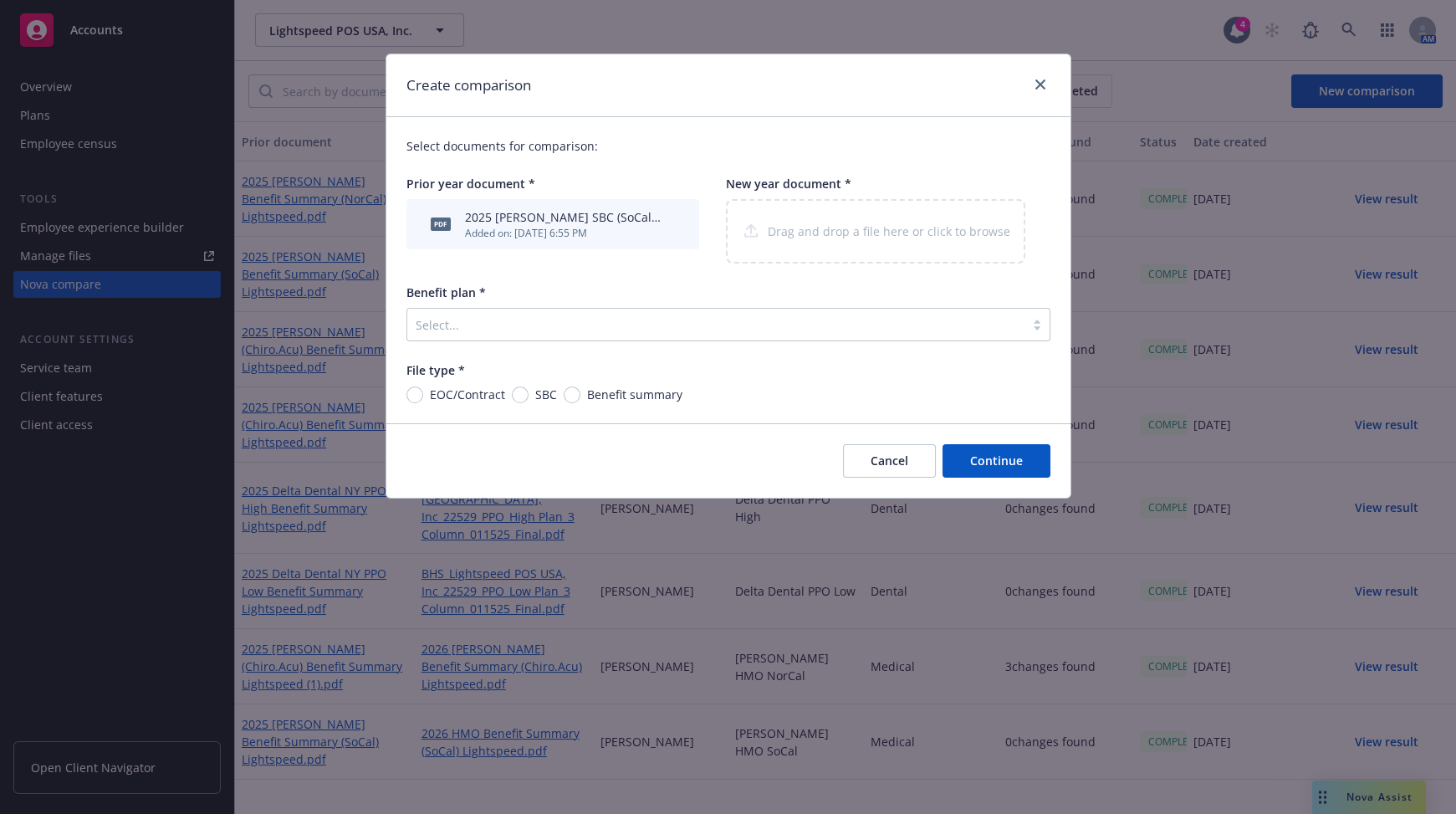
click at [581, 333] on div "Select documents for comparison: Prior year document * pdf 2025 [PERSON_NAME] S…" at bounding box center [728, 270] width 684 height 306
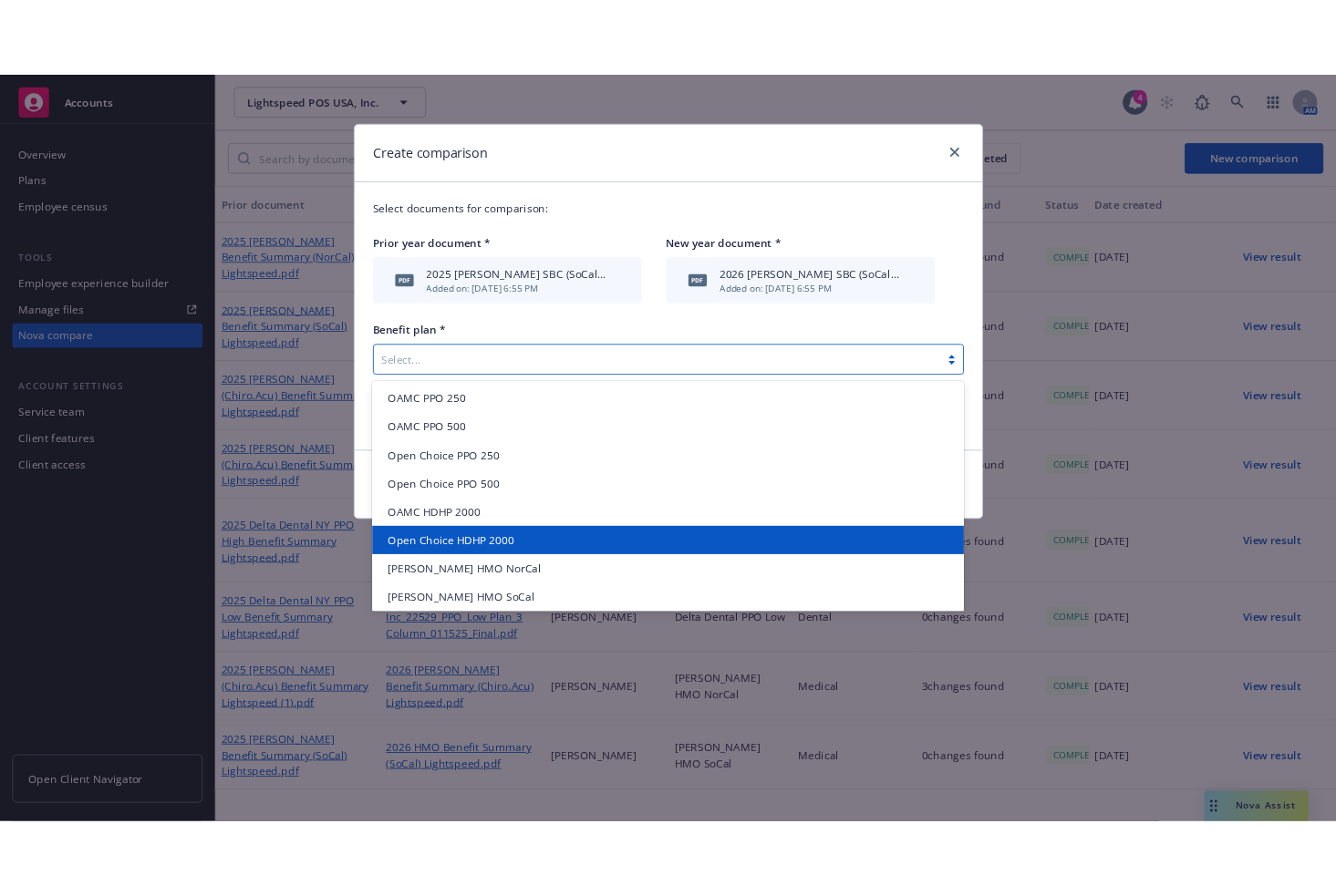
scroll to position [82, 0]
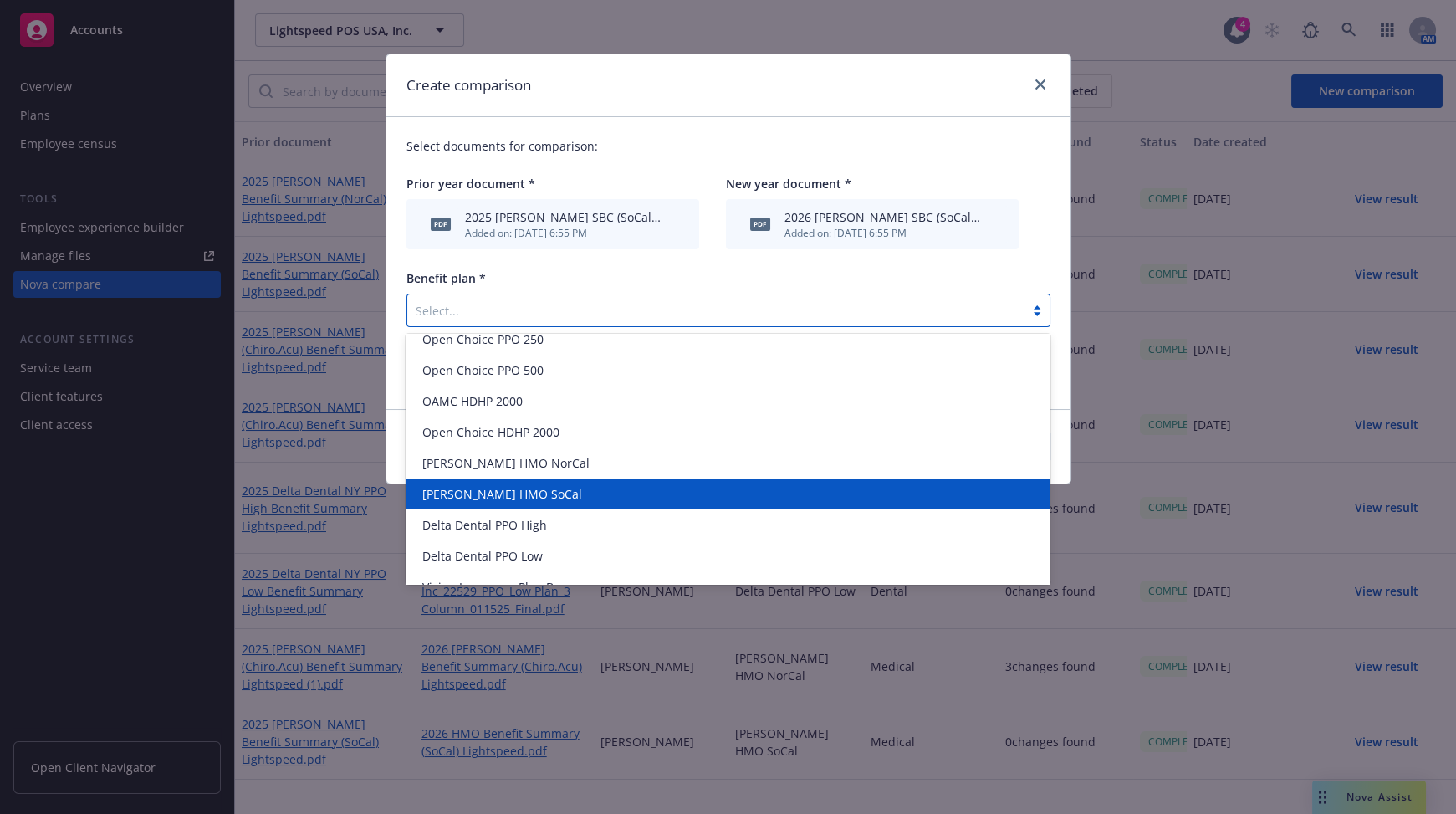
click at [534, 505] on div "[PERSON_NAME] HMO SoCal" at bounding box center [728, 493] width 644 height 31
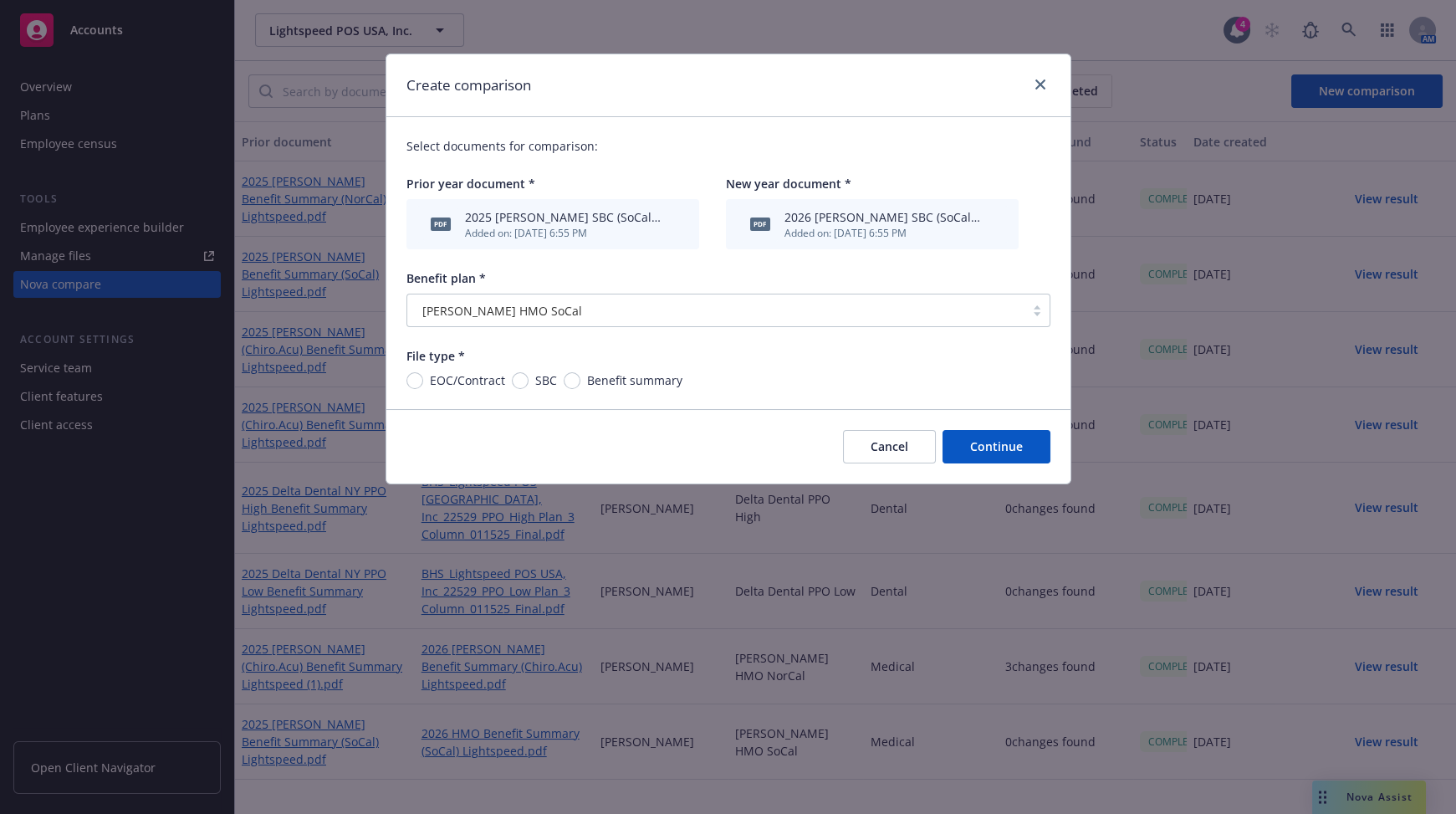
click at [525, 387] on div "SBC" at bounding box center [534, 380] width 45 height 18
click at [525, 387] on input "SBC" at bounding box center [520, 380] width 17 height 17
radio input "true"
click at [1002, 443] on button "Continue" at bounding box center [996, 446] width 108 height 34
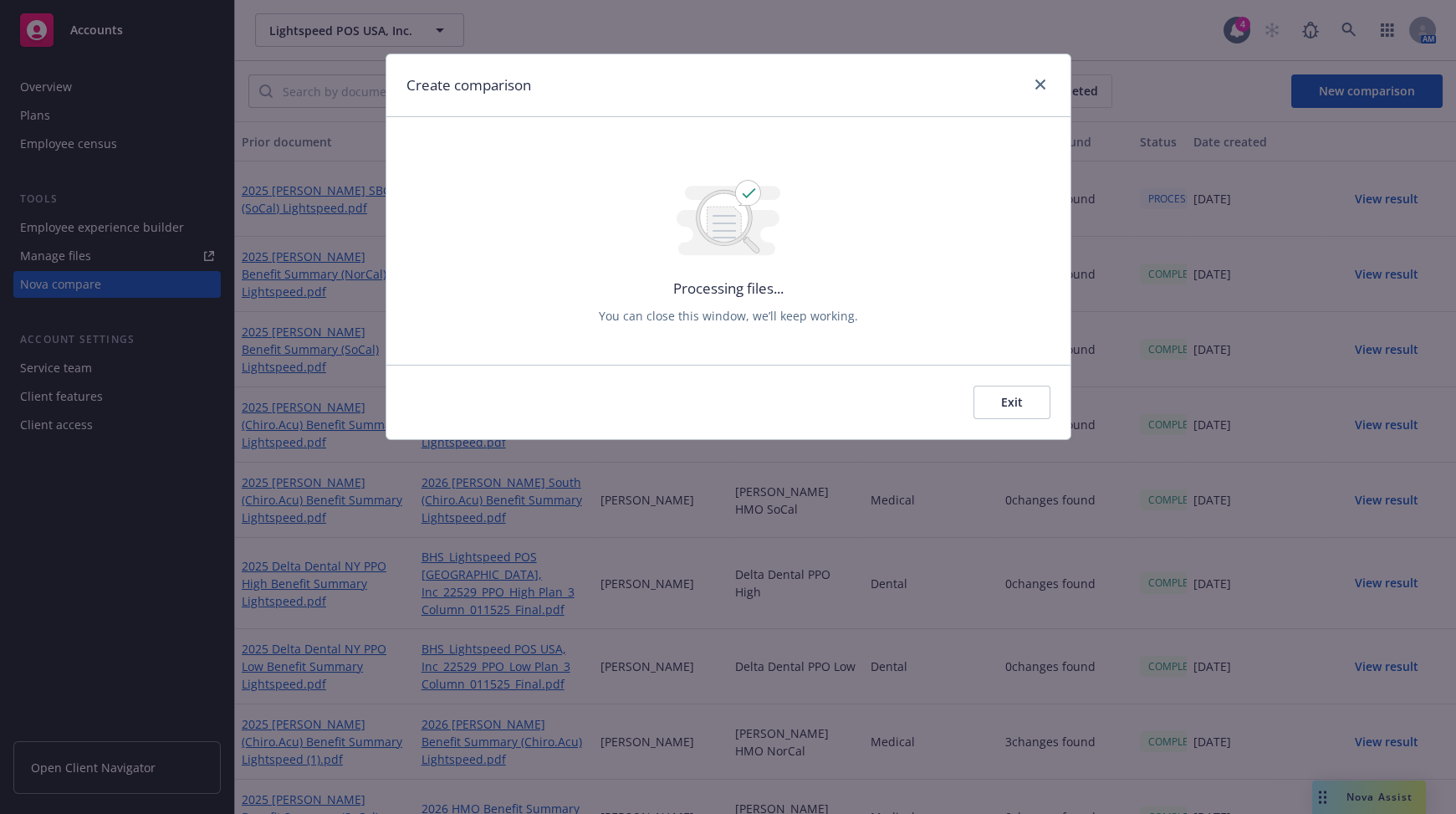
click at [1005, 399] on button "Exit" at bounding box center [1011, 402] width 77 height 34
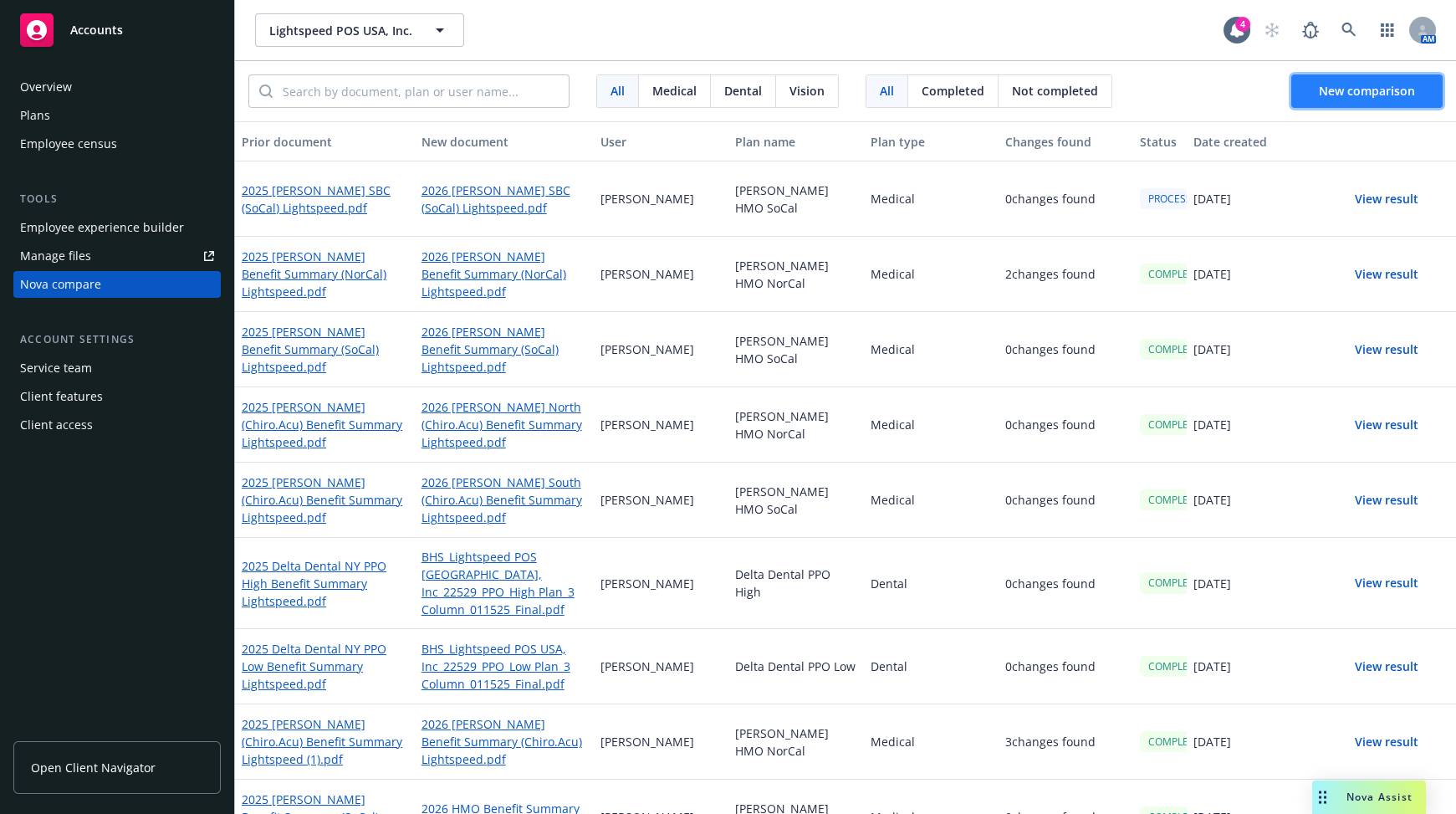
click at [1157, 99] on button "New comparison" at bounding box center [1367, 91] width 151 height 34
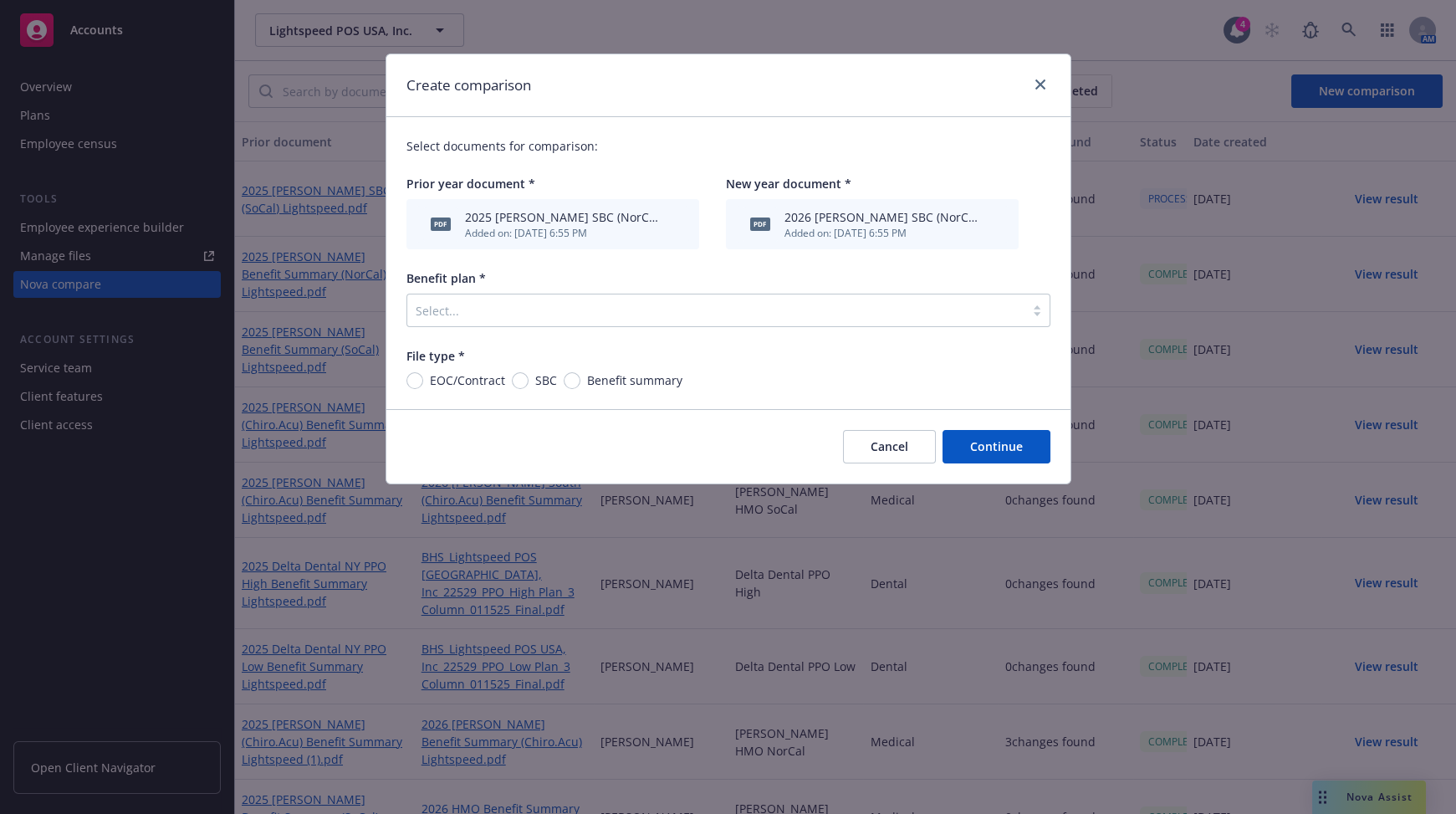
click at [560, 303] on div at bounding box center [715, 310] width 600 height 20
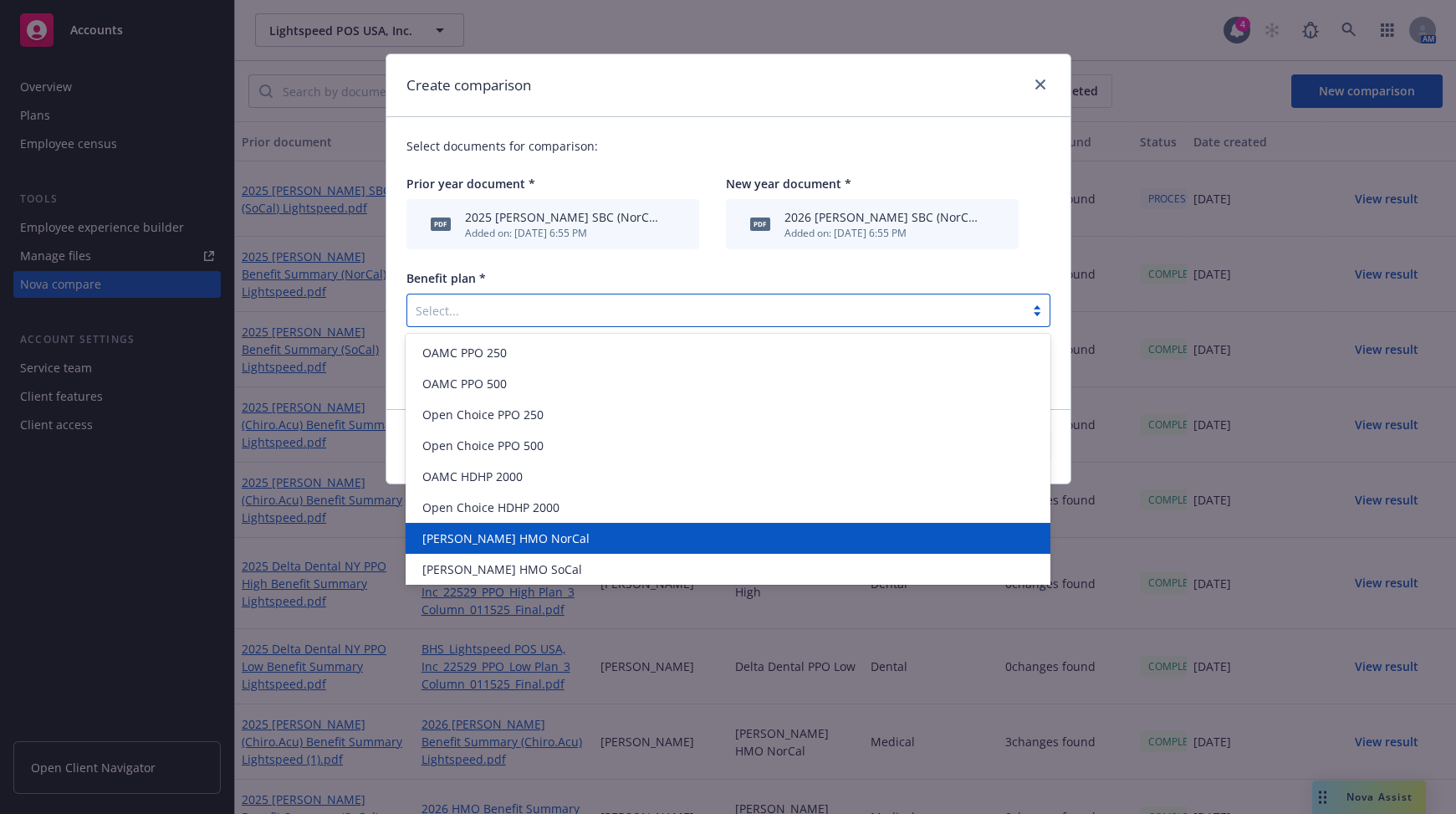
click at [516, 527] on div "[PERSON_NAME] HMO NorCal" at bounding box center [728, 537] width 644 height 31
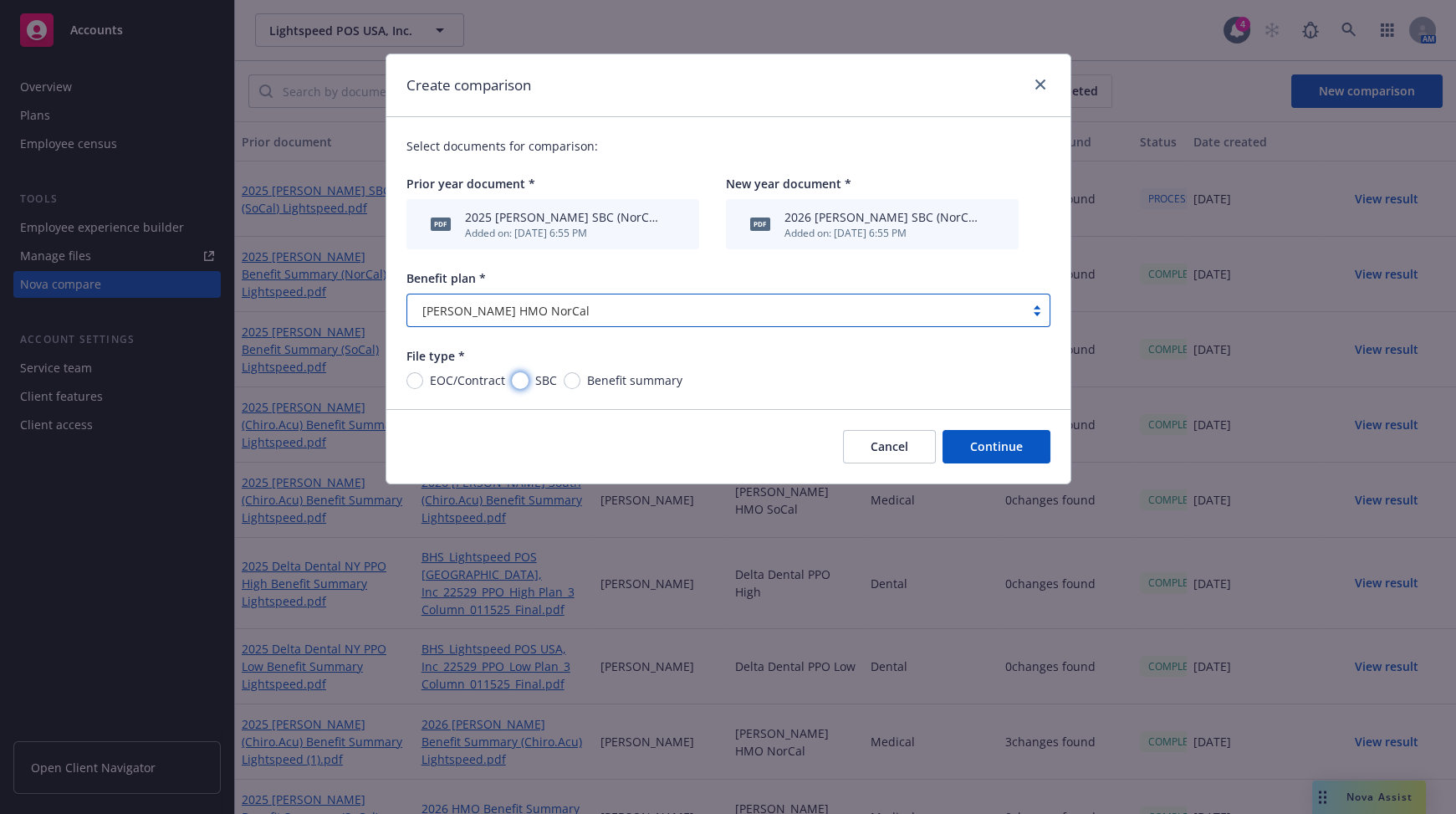
click at [520, 377] on input "SBC" at bounding box center [520, 380] width 17 height 17
radio input "true"
click at [971, 450] on button "Continue" at bounding box center [996, 446] width 108 height 34
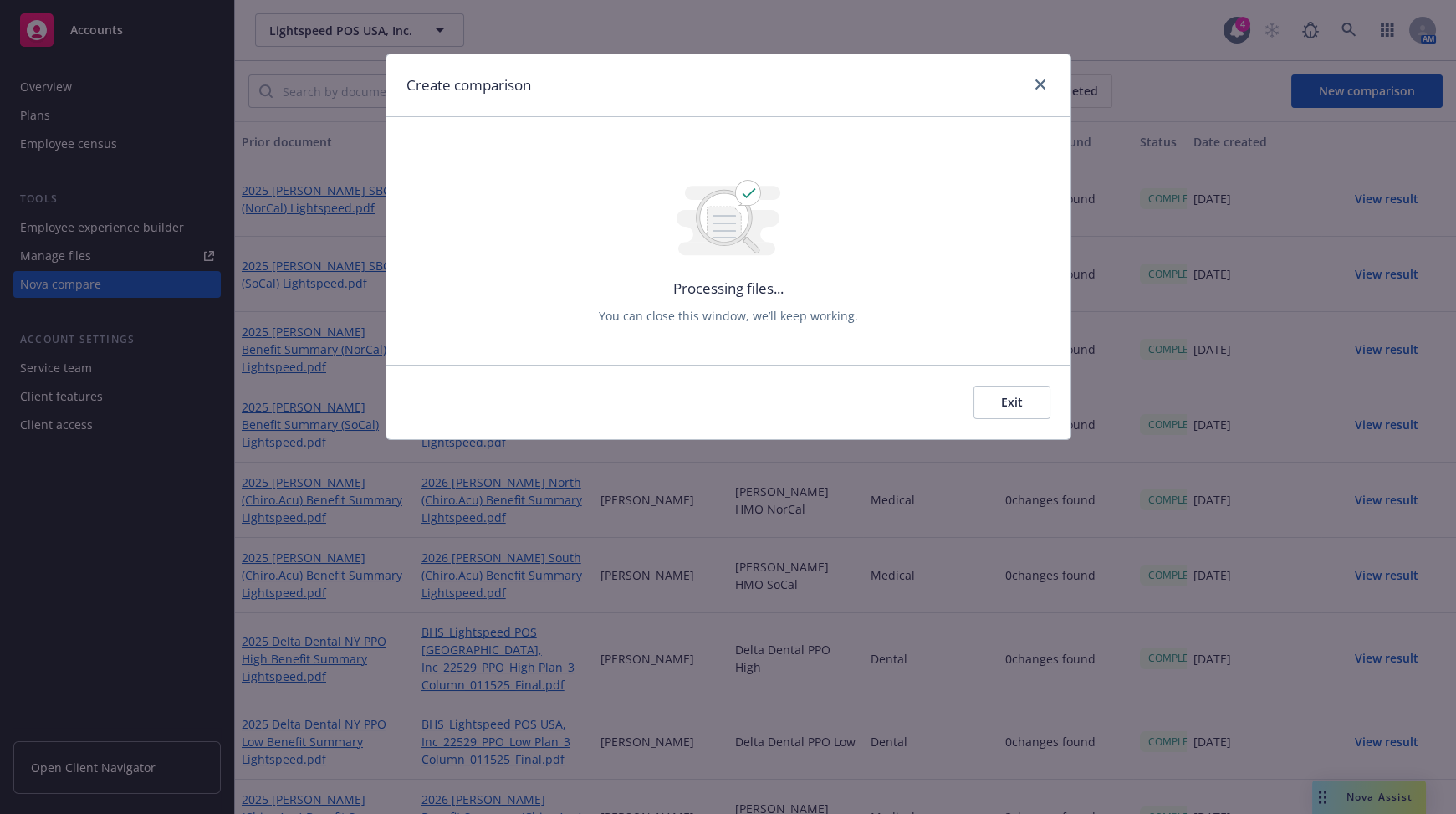
click at [1013, 403] on button "Exit" at bounding box center [1011, 402] width 77 height 34
